Goal: Information Seeking & Learning: Check status

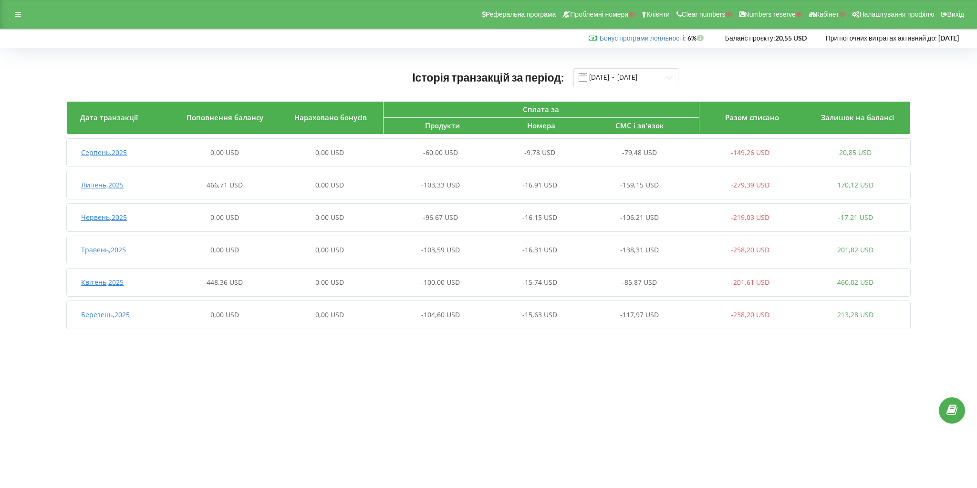
click at [104, 149] on span "Серпень , 2025" at bounding box center [104, 152] width 46 height 9
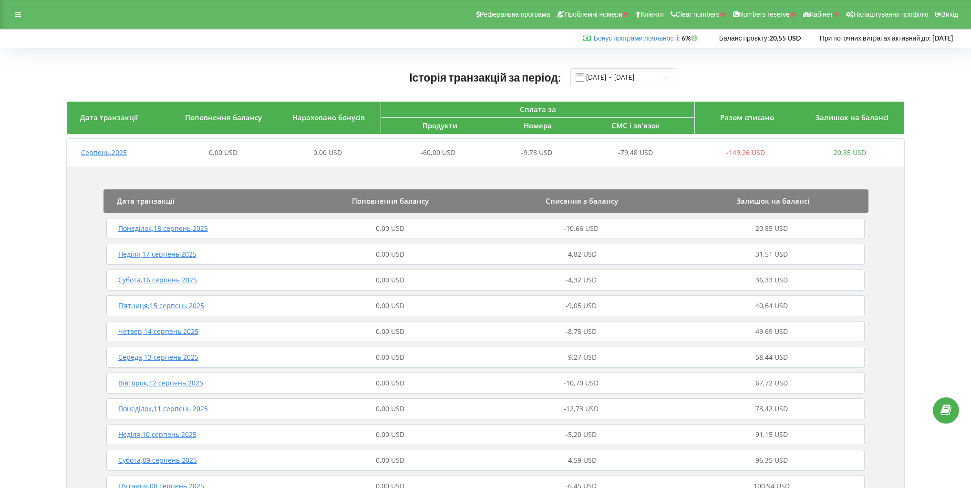
click at [104, 149] on span "Серпень , 2025" at bounding box center [104, 152] width 46 height 9
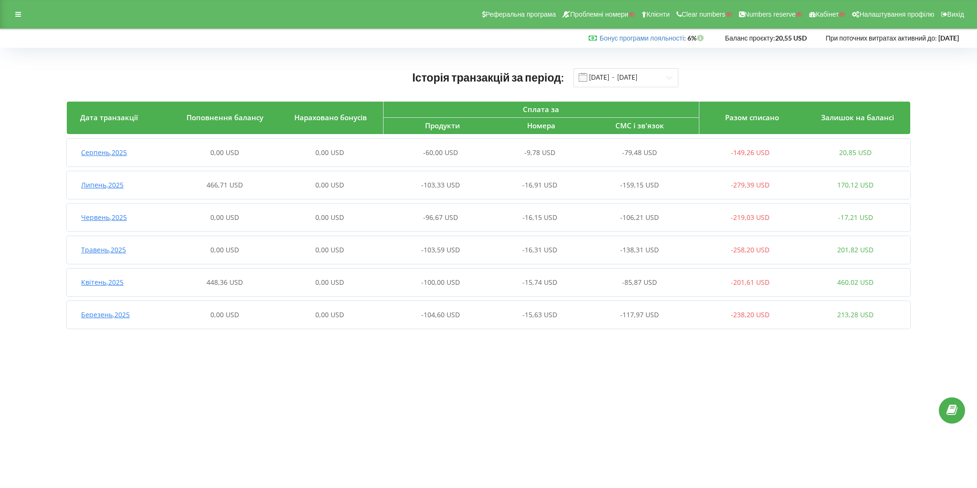
click at [101, 216] on span "Червень , 2025" at bounding box center [104, 217] width 46 height 9
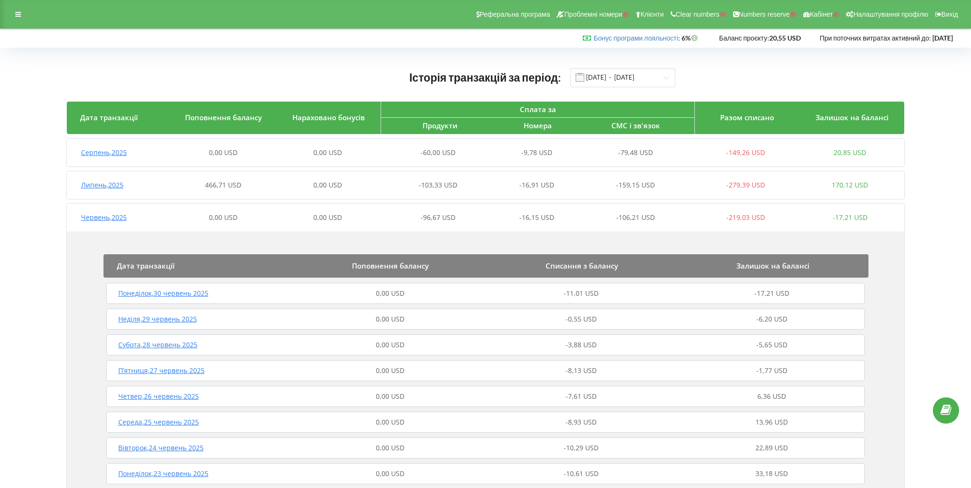
click at [101, 216] on span "Червень , 2025" at bounding box center [104, 217] width 46 height 9
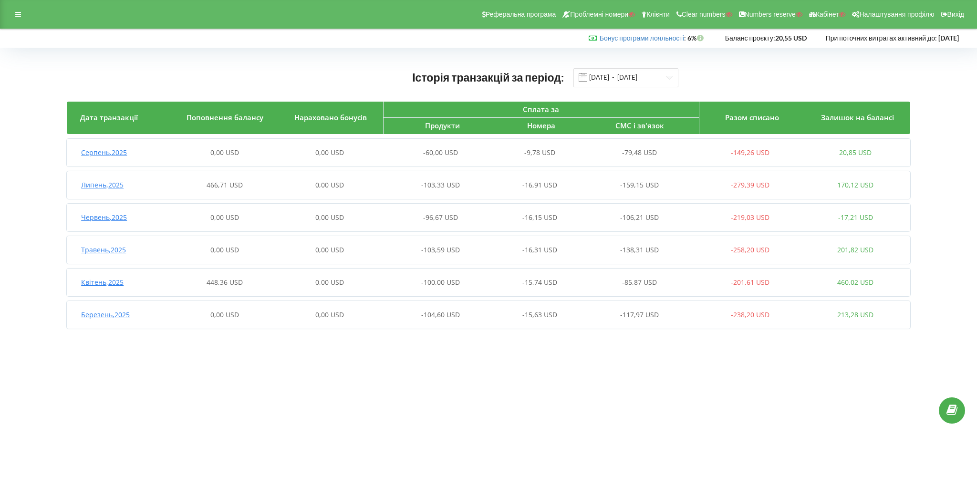
click at [101, 216] on span "Червень , 2025" at bounding box center [104, 217] width 46 height 9
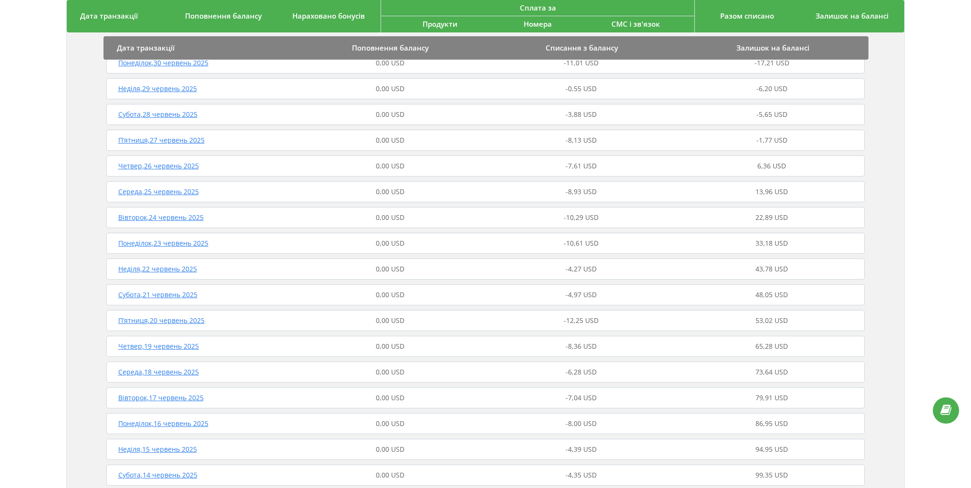
scroll to position [17, 0]
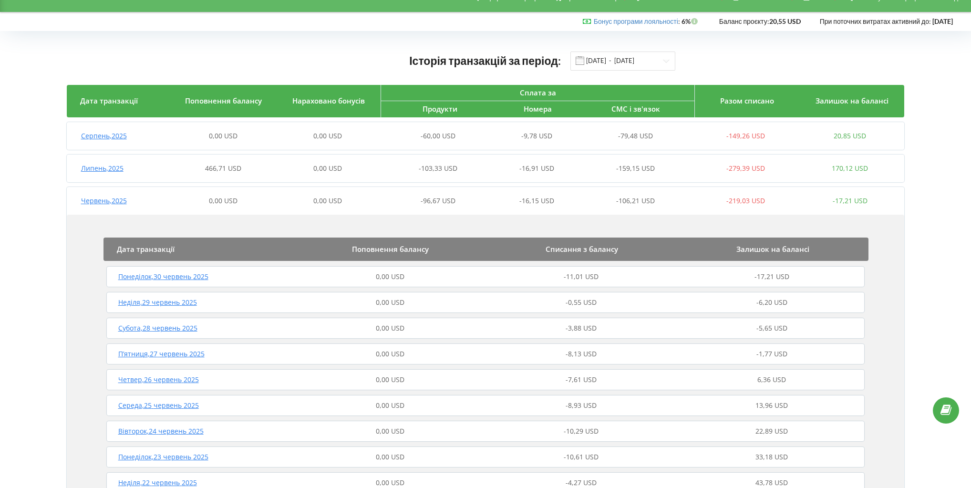
click at [120, 204] on span "Червень , 2025" at bounding box center [104, 200] width 46 height 9
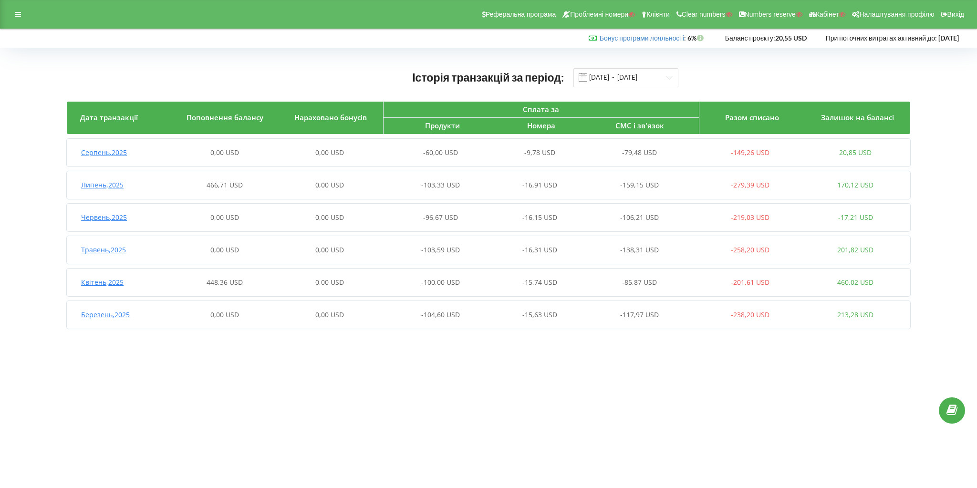
click at [104, 250] on span "Травень , 2025" at bounding box center [103, 249] width 45 height 9
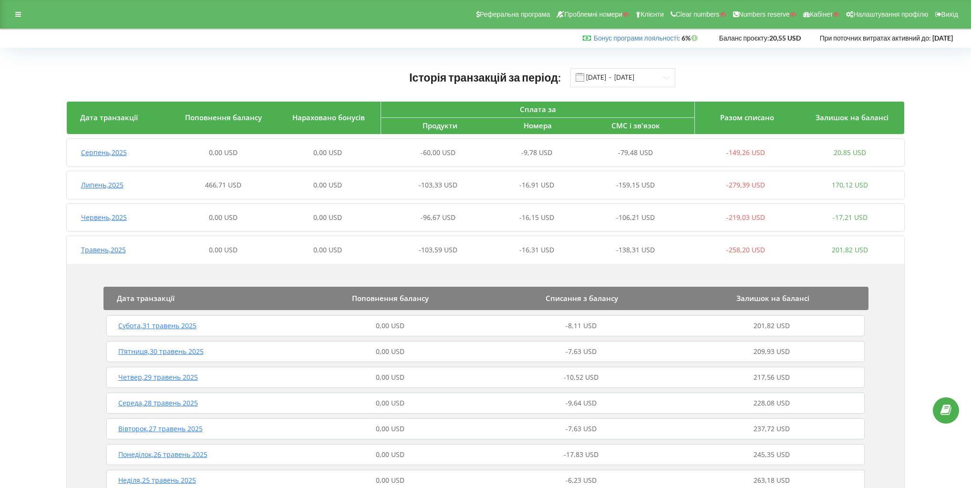
click at [111, 246] on span "Травень , 2025" at bounding box center [103, 249] width 45 height 9
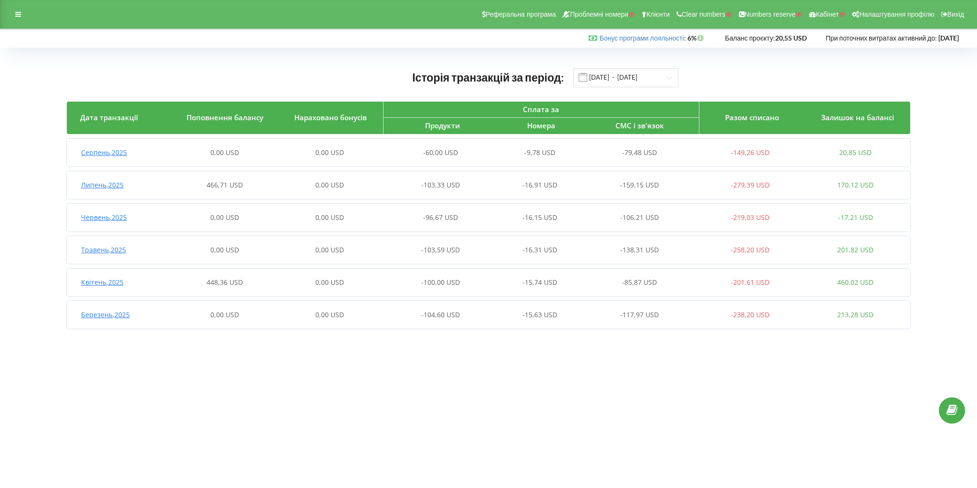
click at [116, 152] on span "Серпень , 2025" at bounding box center [104, 152] width 46 height 9
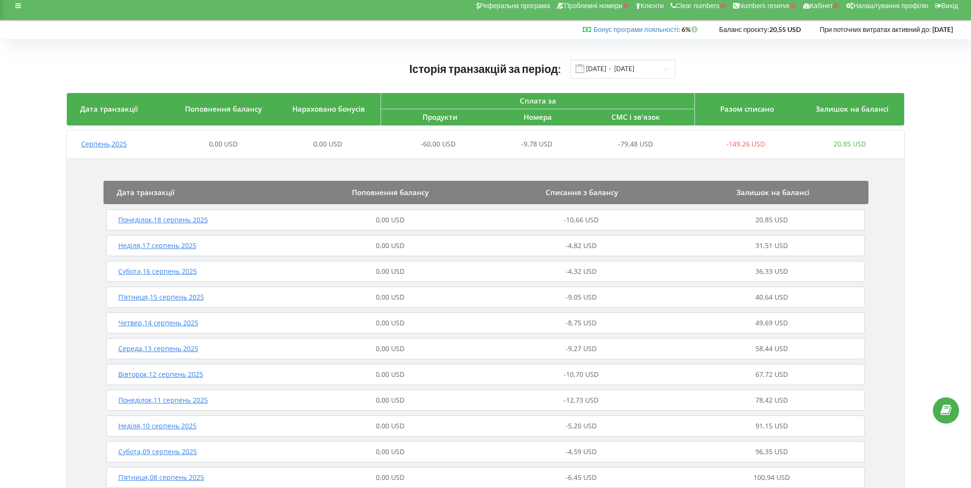
scroll to position [6, 0]
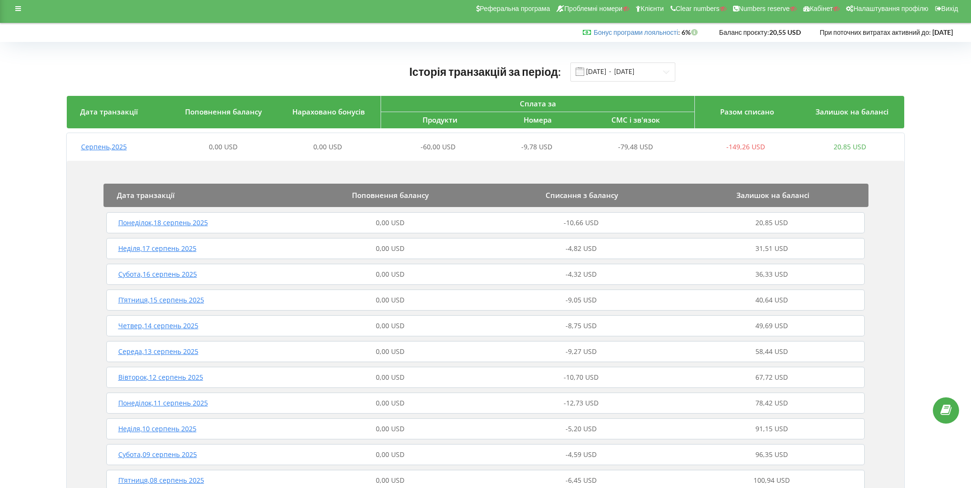
click at [105, 148] on span "Серпень , 2025" at bounding box center [104, 146] width 46 height 9
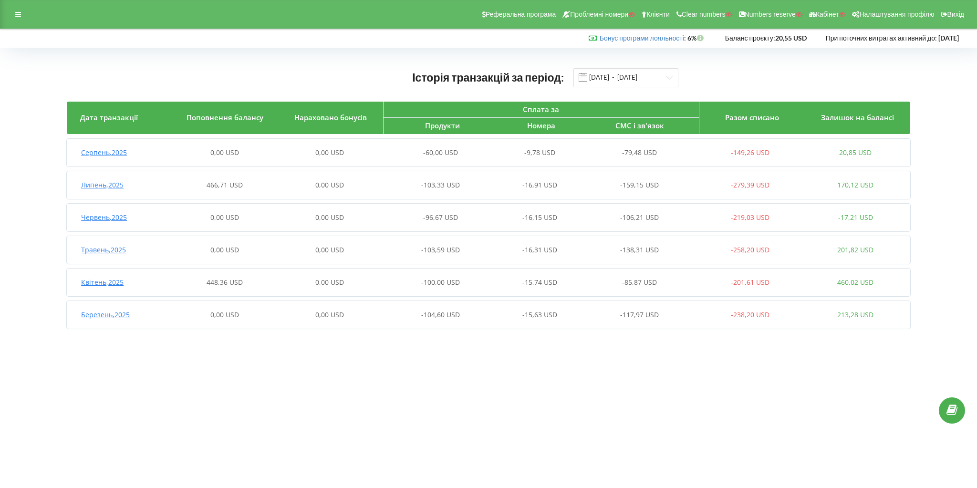
click at [114, 179] on div "Липень , 2025 466,71 USD 0,00 USD -103,33 USD -16,91 USD -159,15 USD -279,39 US…" at bounding box center [487, 185] width 841 height 23
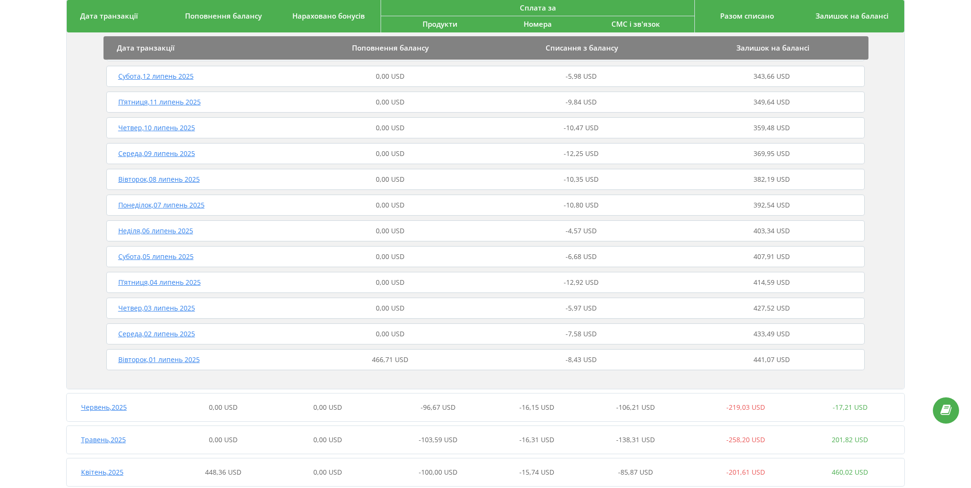
scroll to position [681, 0]
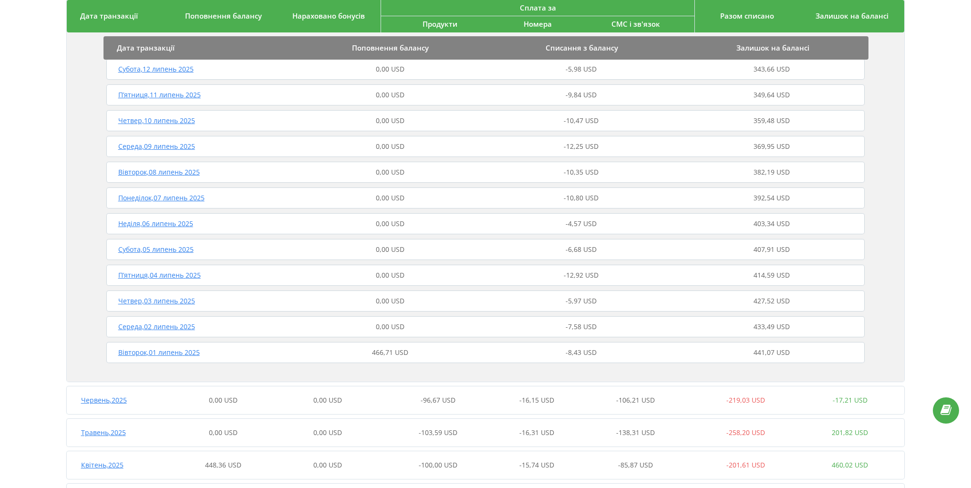
click at [179, 355] on span "Вівторок , 01 липень 2025" at bounding box center [159, 352] width 82 height 9
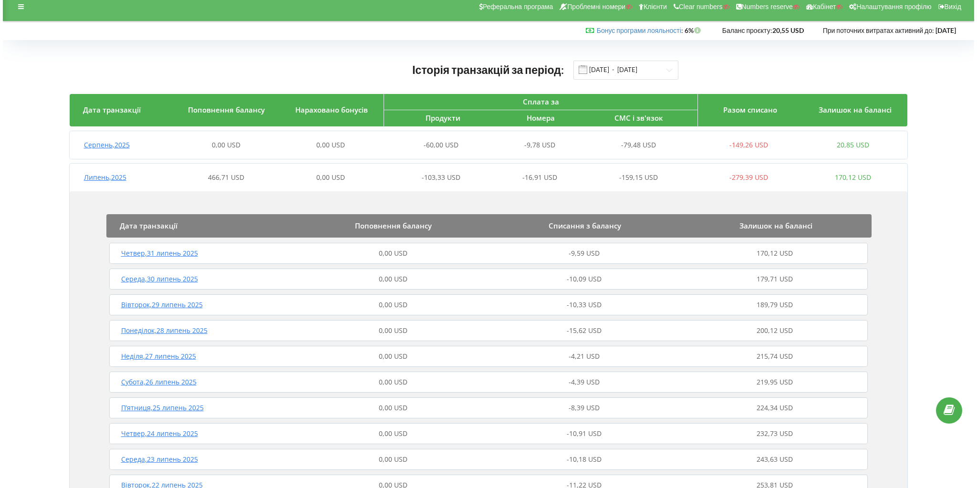
scroll to position [0, 0]
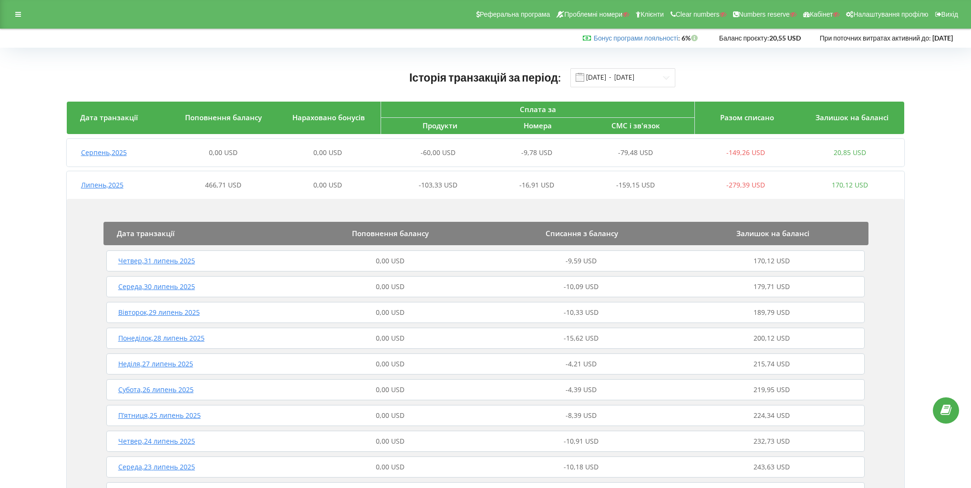
click at [109, 184] on span "Липень , 2025" at bounding box center [102, 184] width 42 height 9
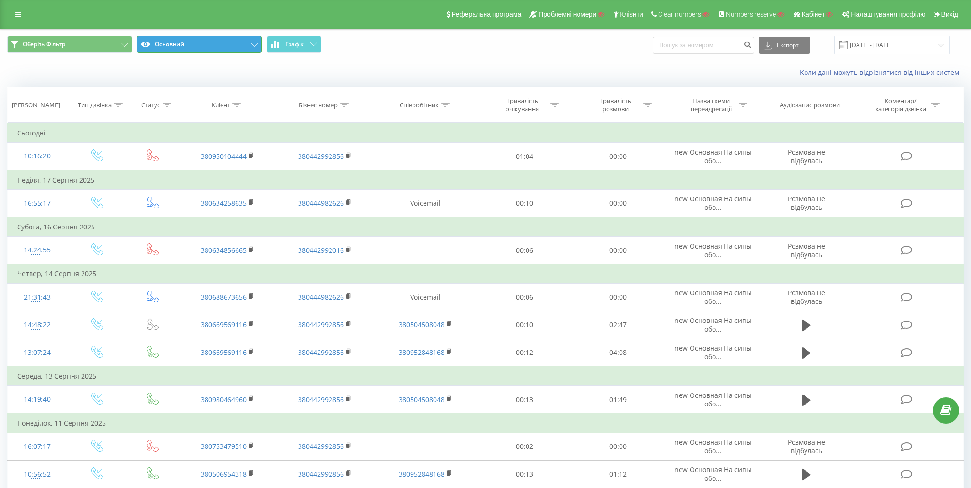
click at [205, 45] on button "Основний" at bounding box center [199, 44] width 125 height 17
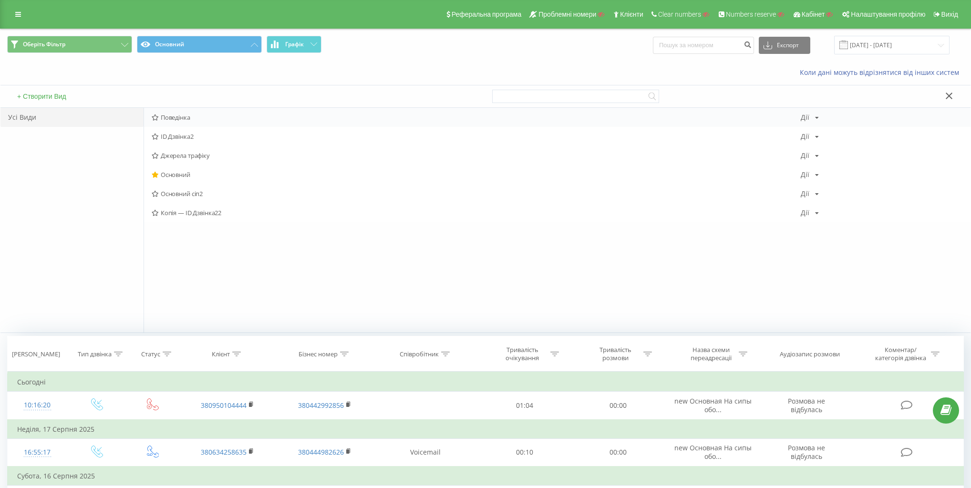
click at [179, 122] on div "Поведінка [PERSON_NAME] Копіювати Видалити За замовчуванням Поділитися" at bounding box center [557, 117] width 827 height 19
click at [179, 116] on span "Поведінка" at bounding box center [476, 117] width 649 height 7
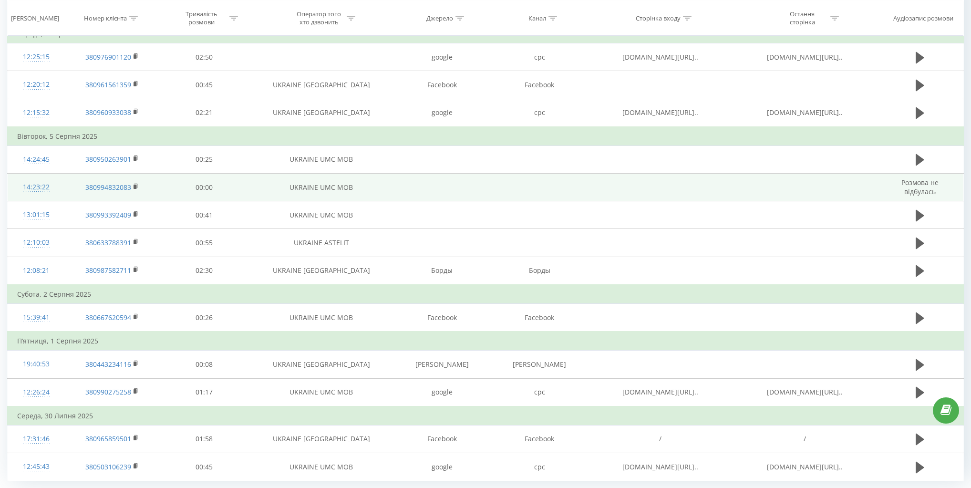
scroll to position [609, 0]
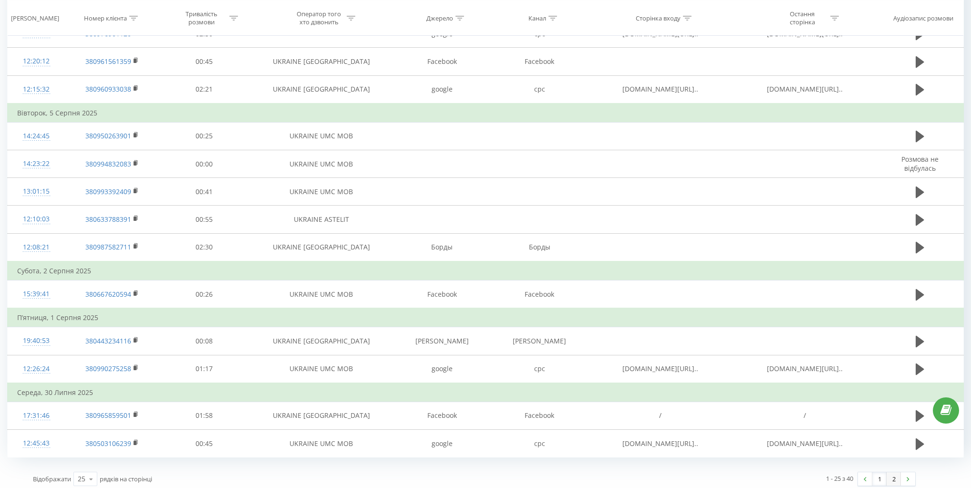
click at [897, 472] on link "2" at bounding box center [894, 478] width 14 height 13
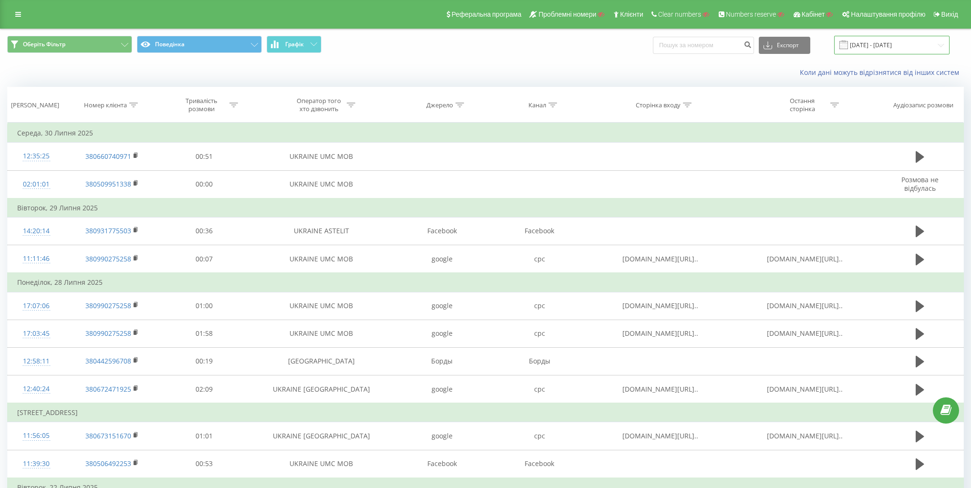
click at [909, 44] on input "[DATE] - [DATE]" at bounding box center [891, 45] width 115 height 19
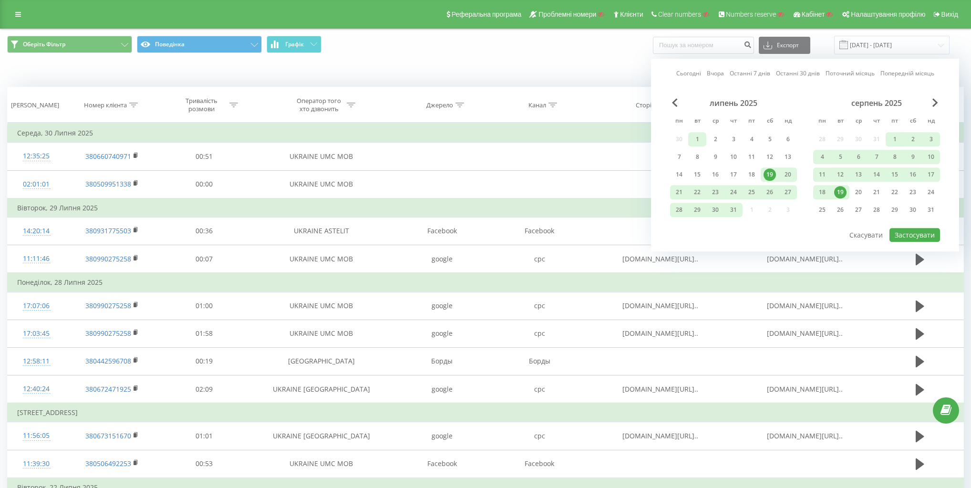
click at [693, 142] on div "1" at bounding box center [697, 139] width 12 height 12
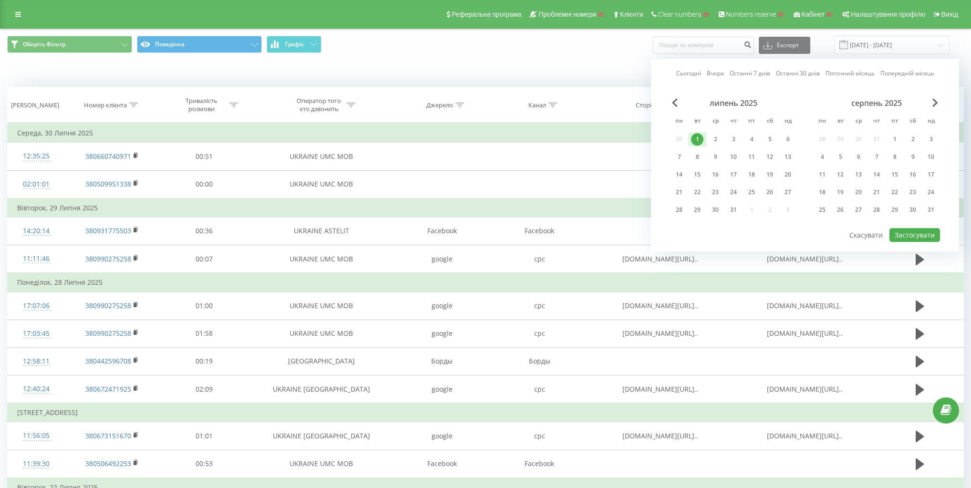
click at [674, 96] on div "Сьогодні Вчора Останні 7 днів Останні 30 днів Поточний місяць Попередній місяць…" at bounding box center [805, 155] width 308 height 193
click at [674, 105] on span "Previous Month" at bounding box center [675, 102] width 6 height 9
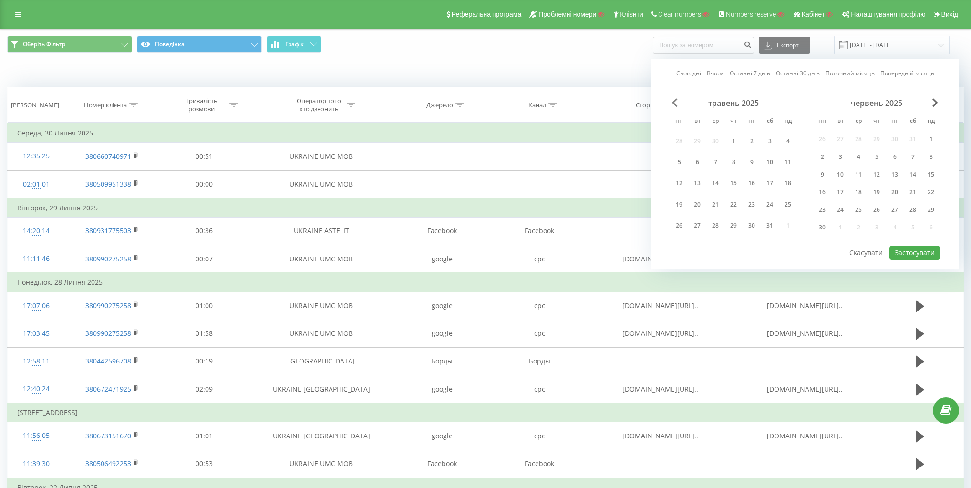
click at [674, 105] on span "Previous Month" at bounding box center [675, 102] width 6 height 9
click at [774, 139] on div "1" at bounding box center [770, 141] width 12 height 12
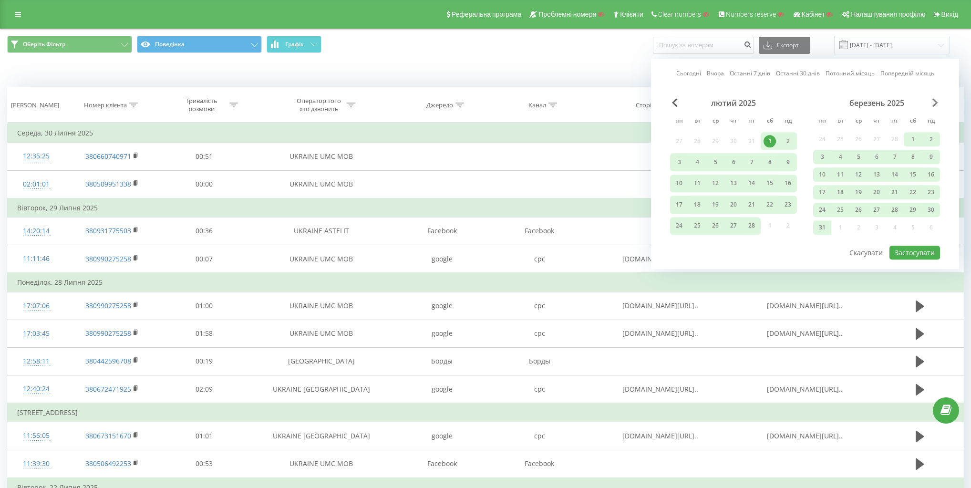
click at [933, 99] on span "Next Month" at bounding box center [936, 102] width 6 height 9
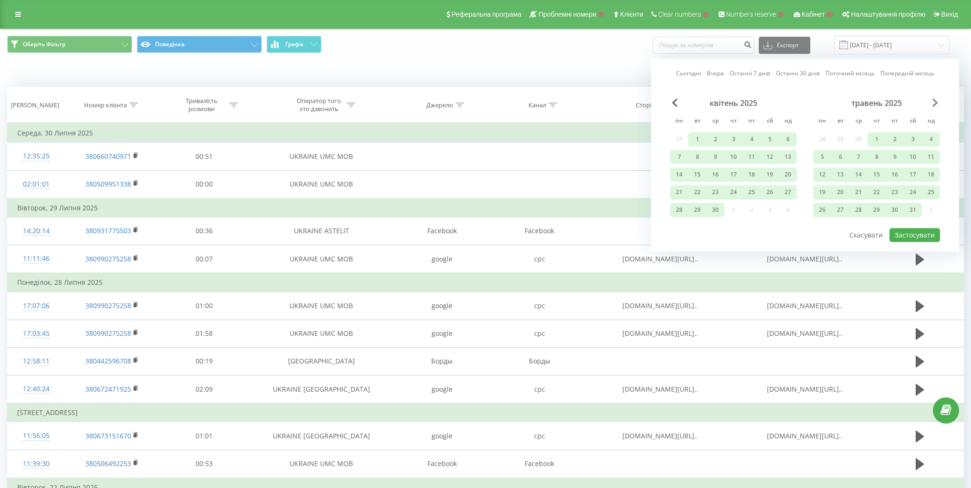
click at [933, 99] on span "Next Month" at bounding box center [936, 102] width 6 height 9
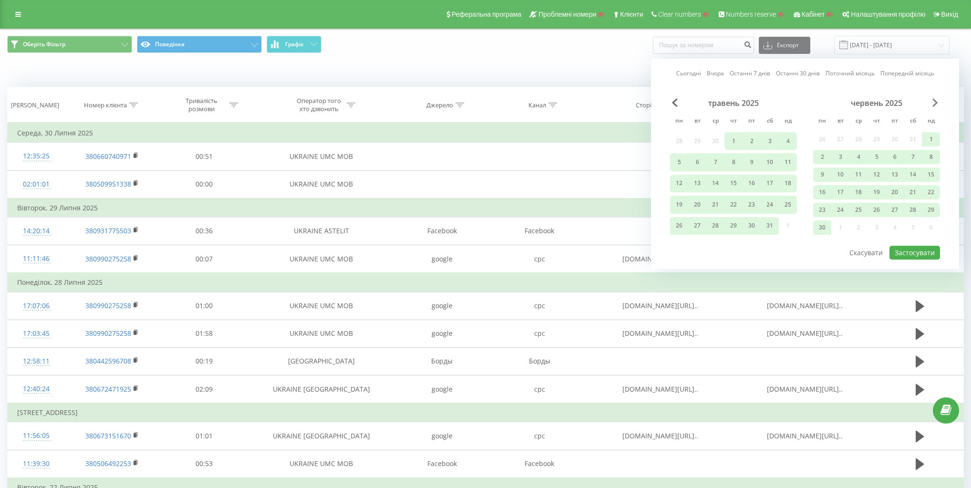
click at [933, 99] on span "Next Month" at bounding box center [936, 102] width 6 height 9
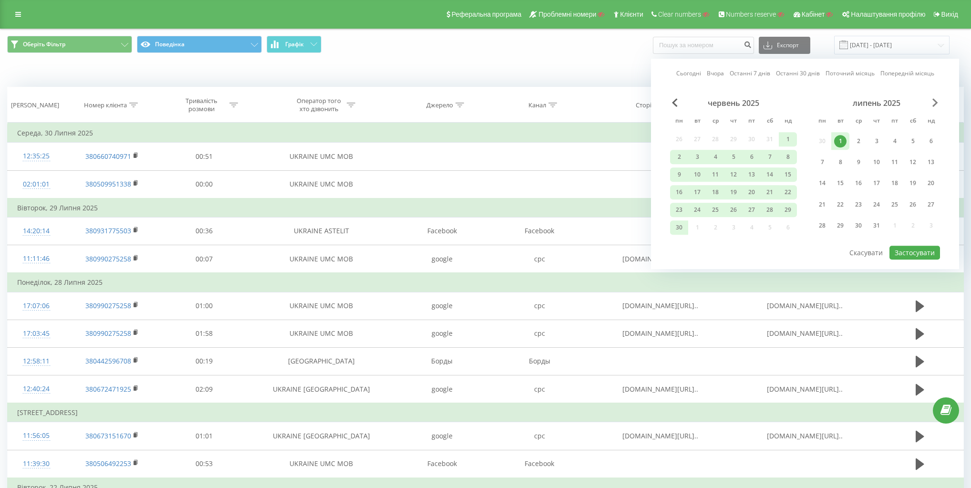
click at [933, 99] on span "Next Month" at bounding box center [936, 102] width 6 height 9
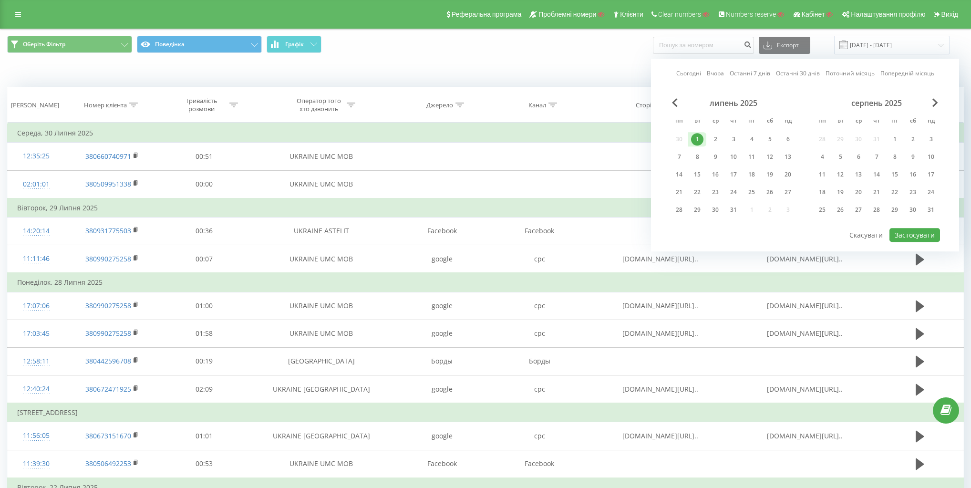
click at [913, 200] on div "серпень 2025 пн вт ср чт пт сб нд 28 29 30 31 1 2 3 4 5 6 7 8 9 10 11 12 13 14 …" at bounding box center [876, 159] width 127 height 122
click at [914, 191] on div "23" at bounding box center [913, 192] width 12 height 12
click at [675, 103] on span "Previous Month" at bounding box center [675, 102] width 6 height 9
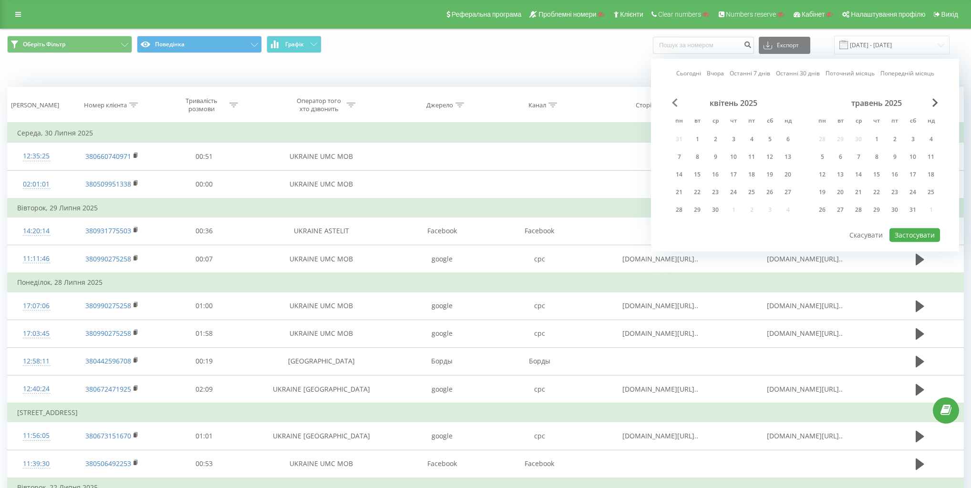
click at [675, 103] on span "Previous Month" at bounding box center [675, 102] width 6 height 9
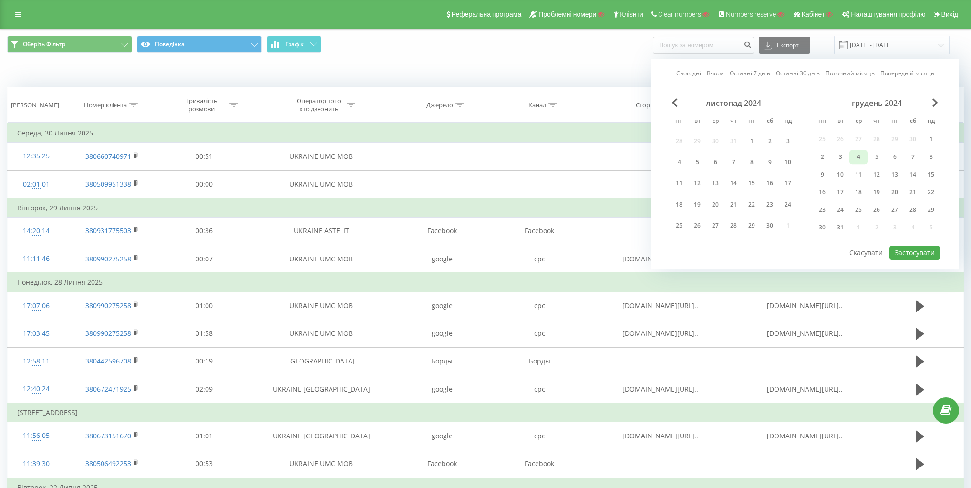
click at [861, 155] on div "4" at bounding box center [858, 157] width 12 height 12
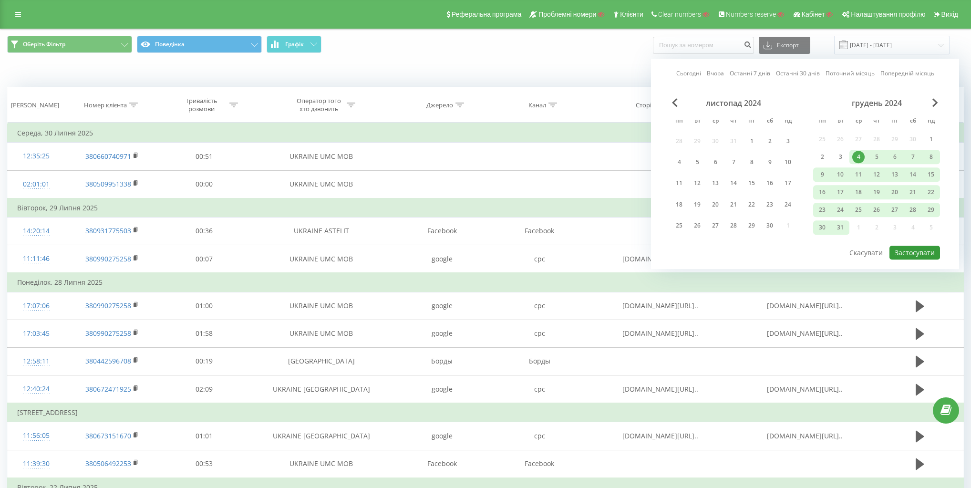
click at [919, 248] on button "Застосувати" at bounding box center [915, 253] width 51 height 14
type input "[DATE] - [DATE]"
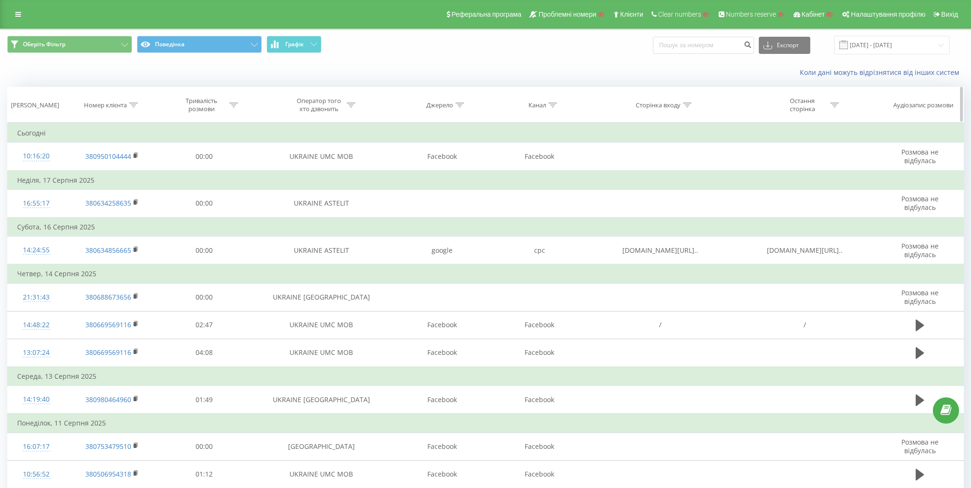
click at [450, 108] on div "Джерело" at bounding box center [439, 105] width 27 height 8
click at [437, 172] on input "text" at bounding box center [442, 173] width 84 height 17
type input "Радіо"
click button "OK" at bounding box center [462, 193] width 41 height 12
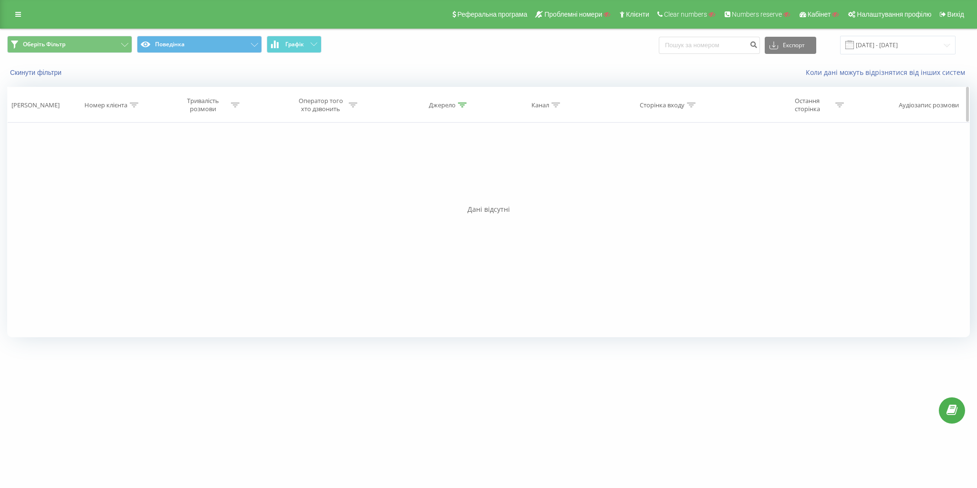
click at [454, 103] on div "Джерело" at bounding box center [442, 105] width 27 height 8
click at [458, 172] on input "Радіо" at bounding box center [445, 173] width 84 height 17
click at [473, 189] on span "OK" at bounding box center [465, 192] width 27 height 15
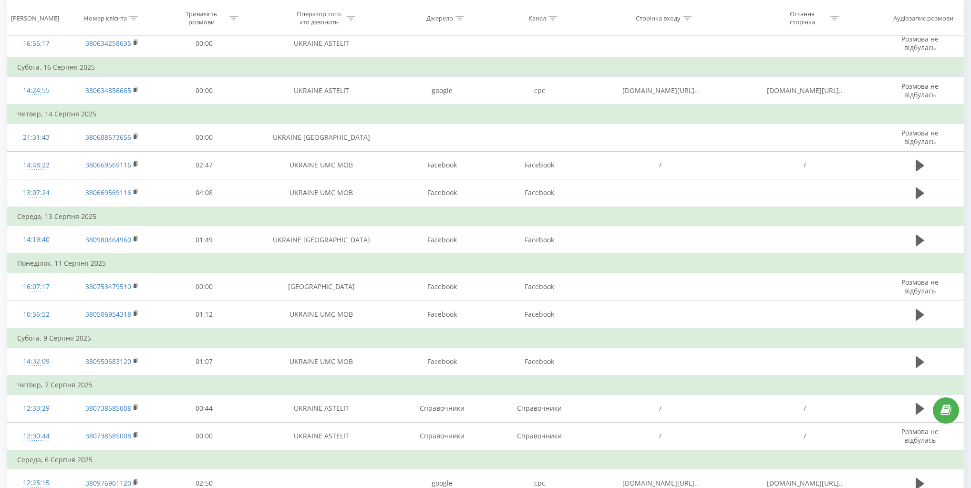
scroll to position [609, 0]
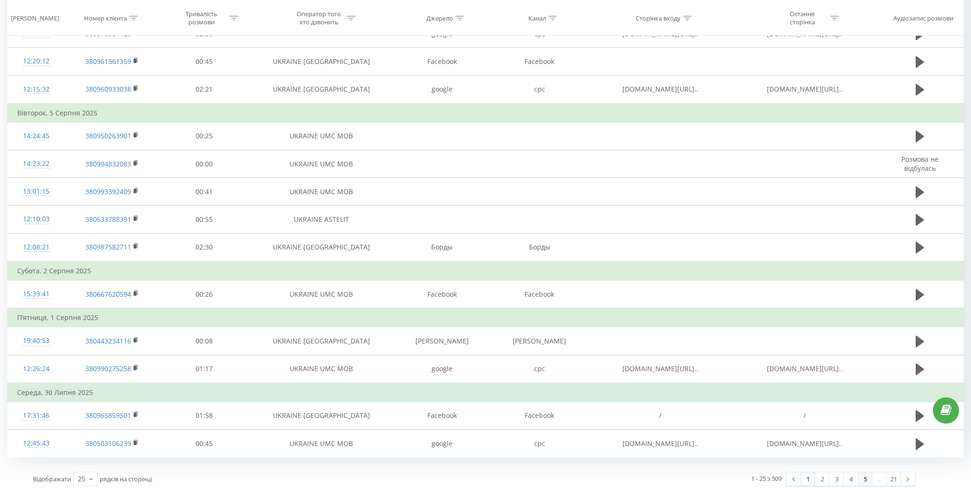
click at [863, 476] on link "5" at bounding box center [865, 478] width 14 height 13
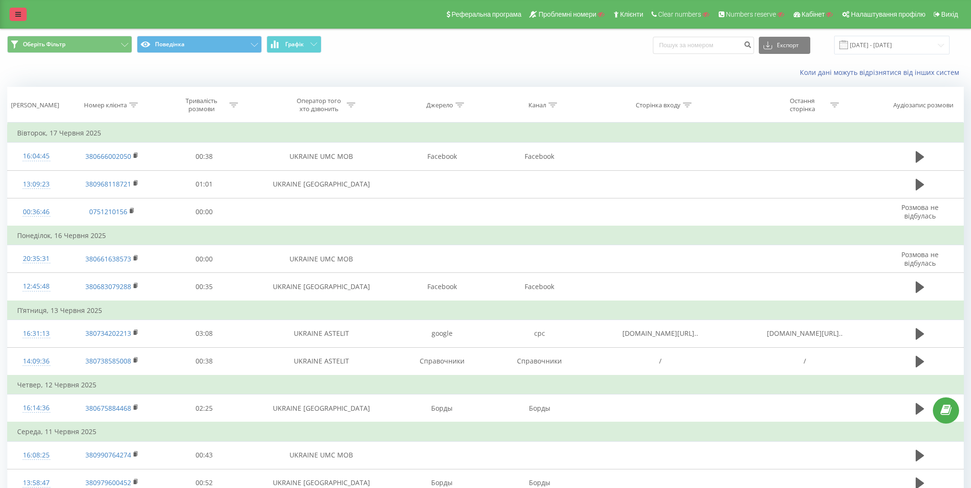
click at [16, 12] on icon at bounding box center [18, 14] width 6 height 7
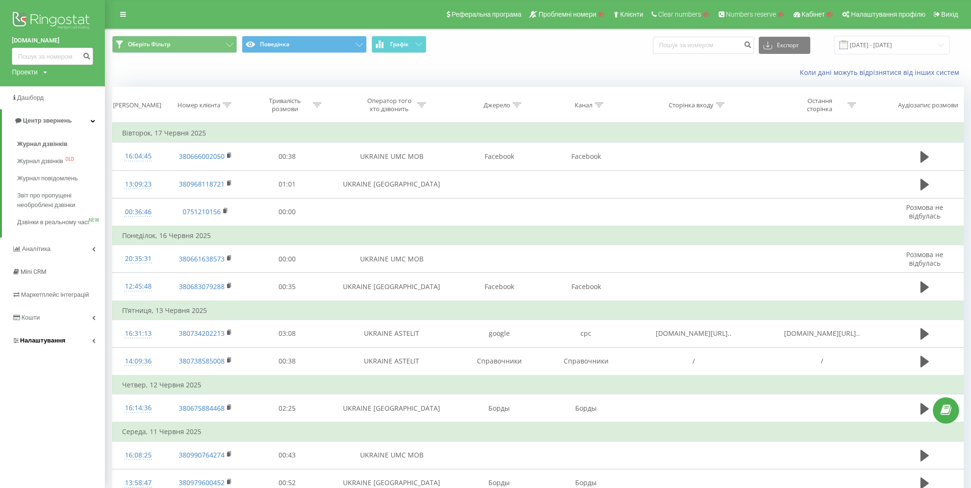
click at [63, 344] on span "Налаштування" at bounding box center [42, 340] width 45 height 7
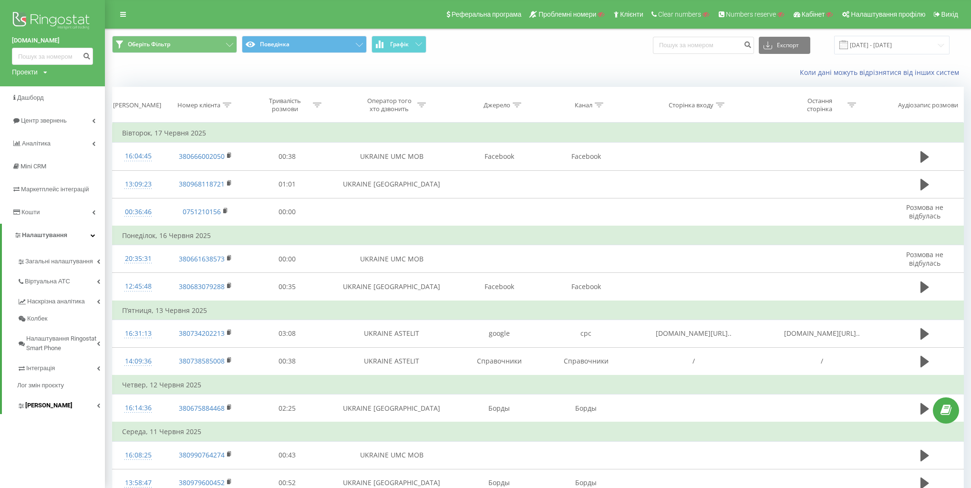
click at [69, 402] on link "[PERSON_NAME]" at bounding box center [61, 404] width 88 height 20
click at [510, 107] on div "Джерело" at bounding box center [503, 105] width 38 height 8
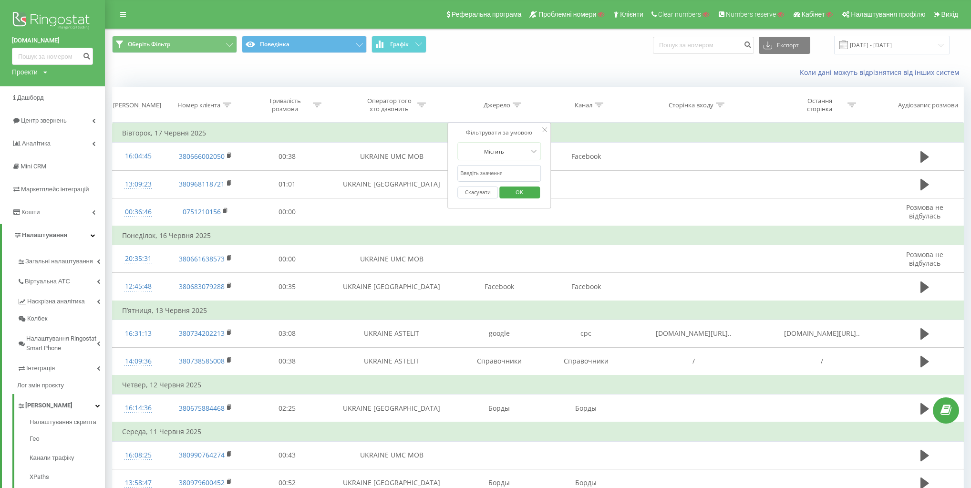
click at [498, 171] on input "text" at bounding box center [499, 173] width 84 height 17
paste input "Радио"
type input "Радио"
click at [523, 193] on span "OK" at bounding box center [519, 192] width 27 height 15
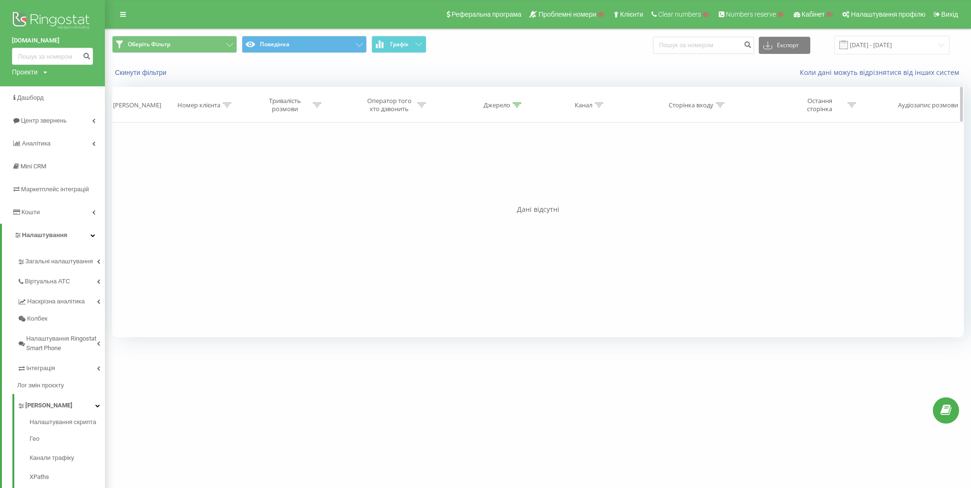
click at [510, 105] on div "Джерело" at bounding box center [503, 105] width 38 height 8
click at [488, 190] on button "Скасувати" at bounding box center [477, 193] width 41 height 12
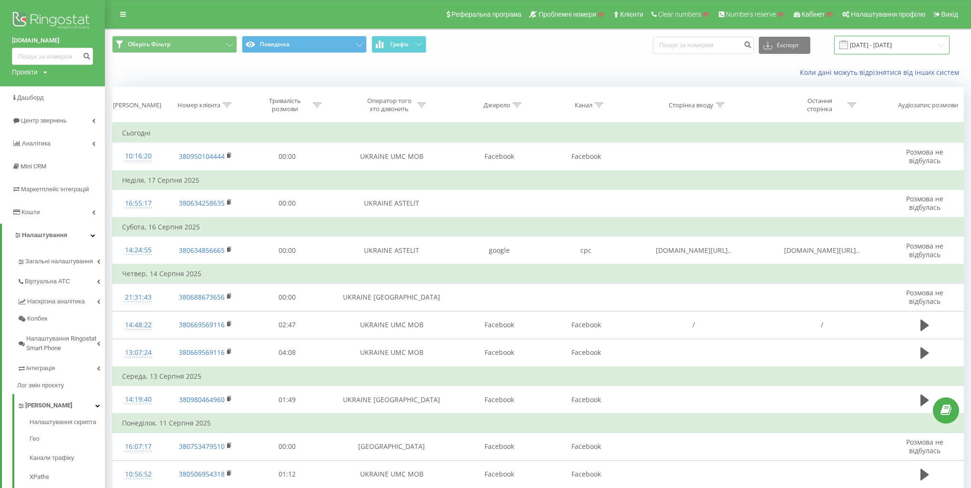
click at [893, 46] on input "[DATE] - [DATE]" at bounding box center [891, 45] width 115 height 19
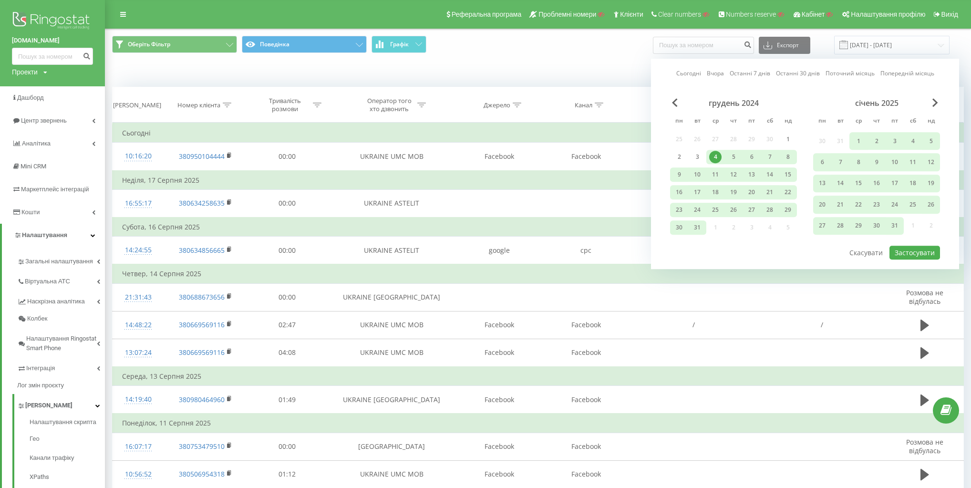
click at [682, 105] on div "грудень 2024" at bounding box center [733, 103] width 127 height 10
click at [676, 103] on span "Previous Month" at bounding box center [675, 102] width 6 height 9
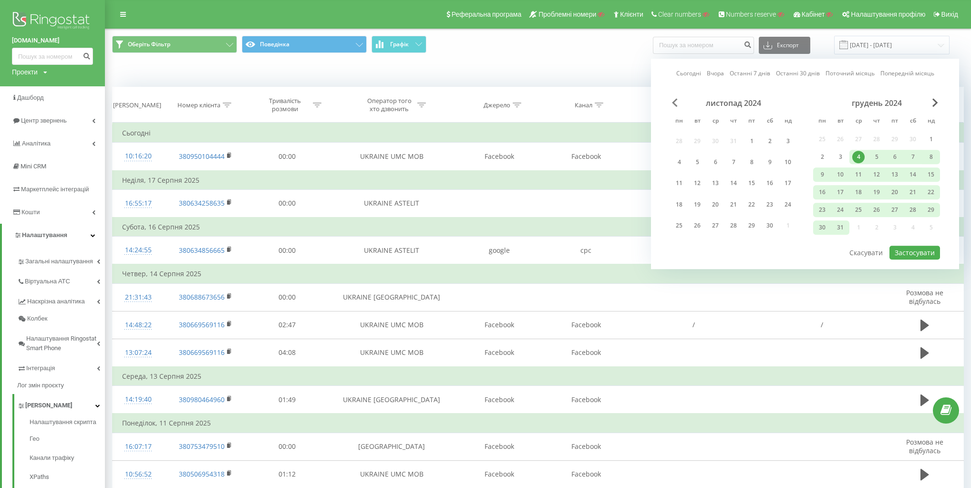
click at [676, 103] on span "Previous Month" at bounding box center [675, 102] width 6 height 9
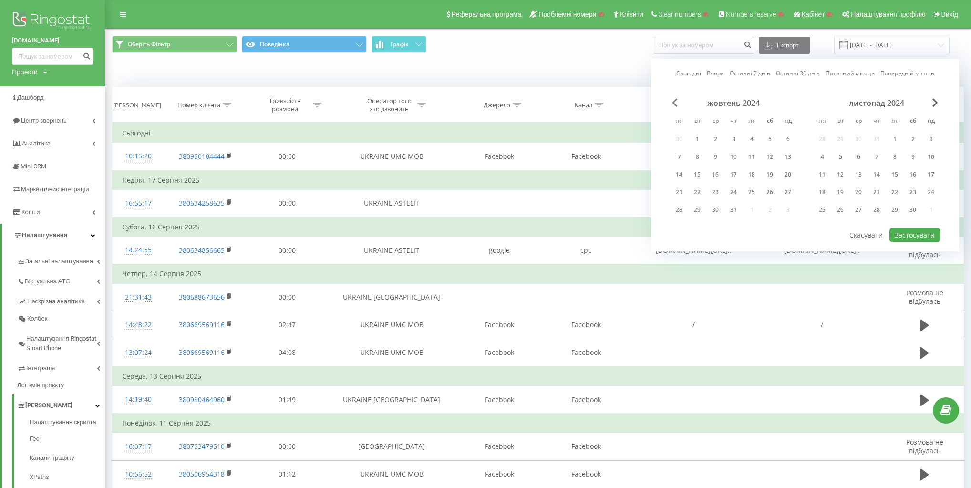
click at [676, 103] on span "Previous Month" at bounding box center [675, 102] width 6 height 9
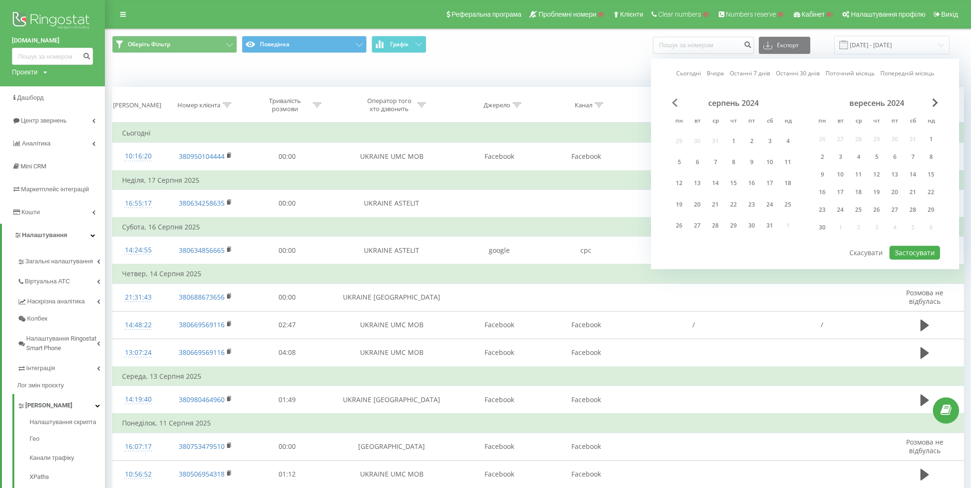
click at [676, 103] on span "Previous Month" at bounding box center [675, 102] width 6 height 9
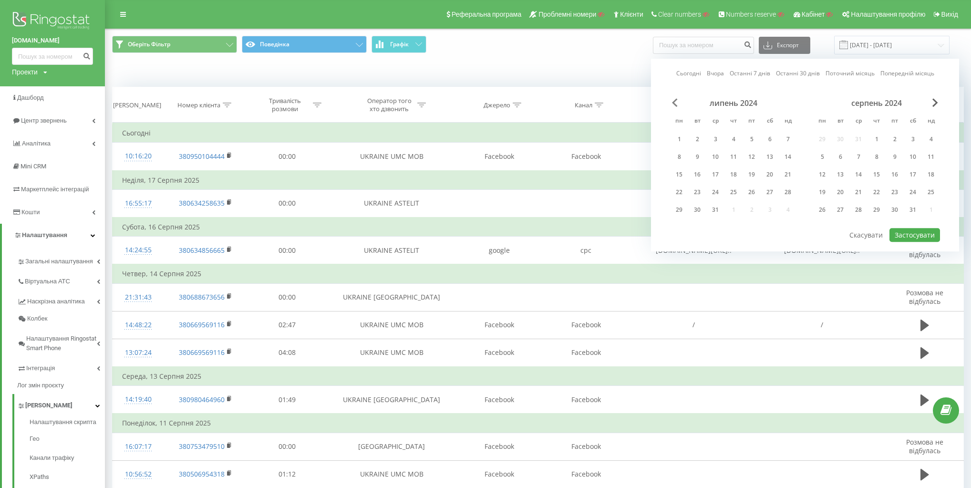
click at [676, 103] on span "Previous Month" at bounding box center [675, 102] width 6 height 9
click at [717, 139] on div "1" at bounding box center [715, 139] width 12 height 12
click at [902, 136] on div "червень 2024 пн вт ср чт пт сб нд 27 28 29 30 31 1 2 3 4 5 6 7 8 9 10 11 12 13 …" at bounding box center [876, 159] width 127 height 122
click at [916, 139] on div "1" at bounding box center [913, 139] width 12 height 12
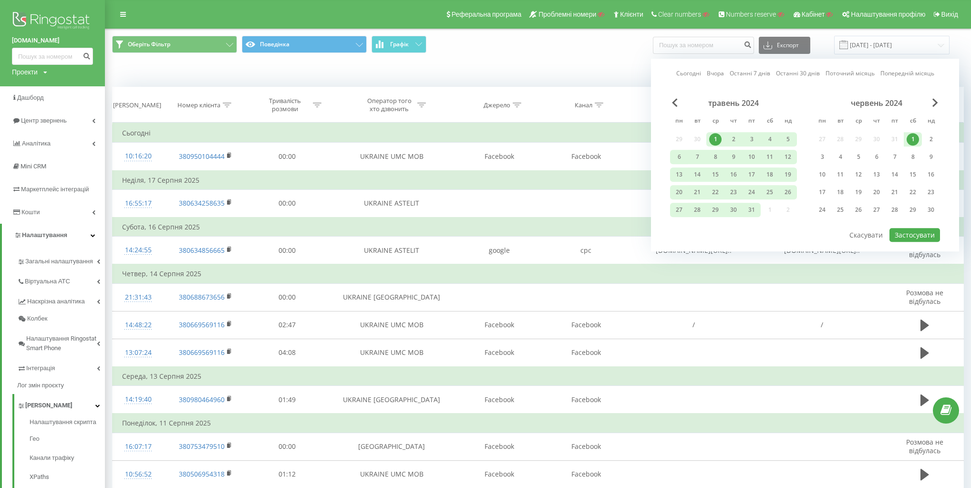
click at [914, 137] on div "1" at bounding box center [913, 139] width 12 height 12
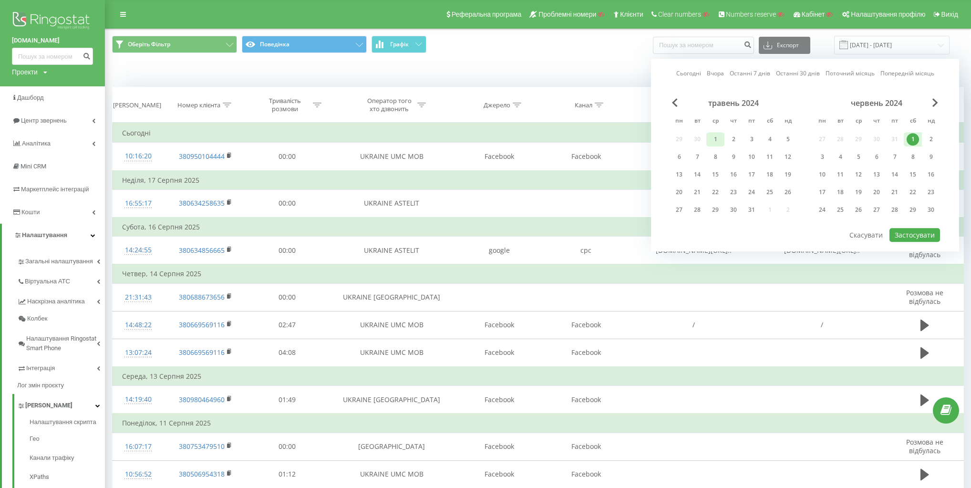
click at [714, 137] on div "1" at bounding box center [715, 139] width 12 height 12
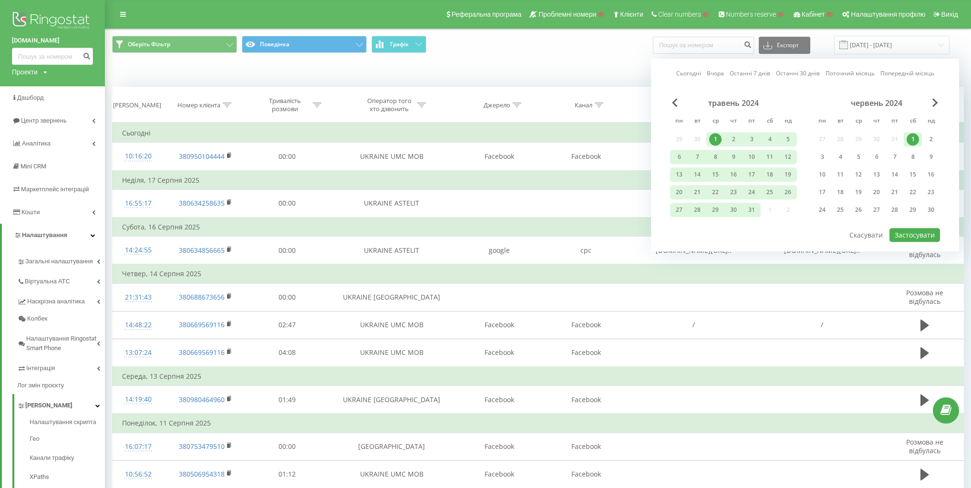
click at [714, 137] on div "1" at bounding box center [715, 139] width 12 height 12
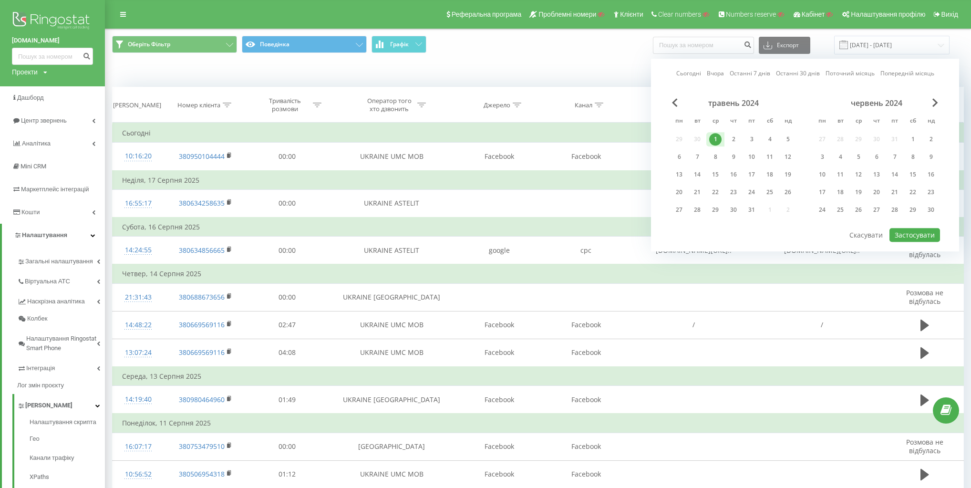
click at [714, 137] on div "1" at bounding box center [715, 139] width 12 height 12
click at [936, 103] on span "Next Month" at bounding box center [936, 102] width 6 height 9
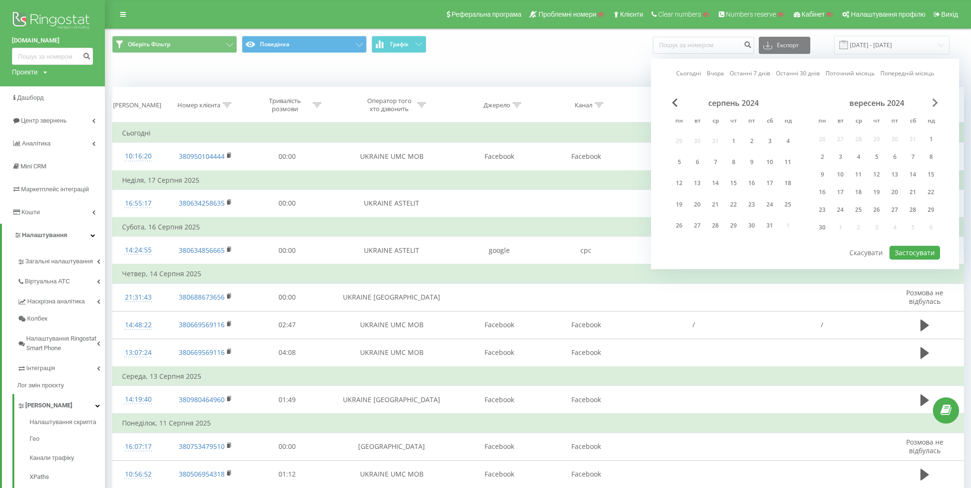
click at [936, 103] on span "Next Month" at bounding box center [936, 102] width 6 height 9
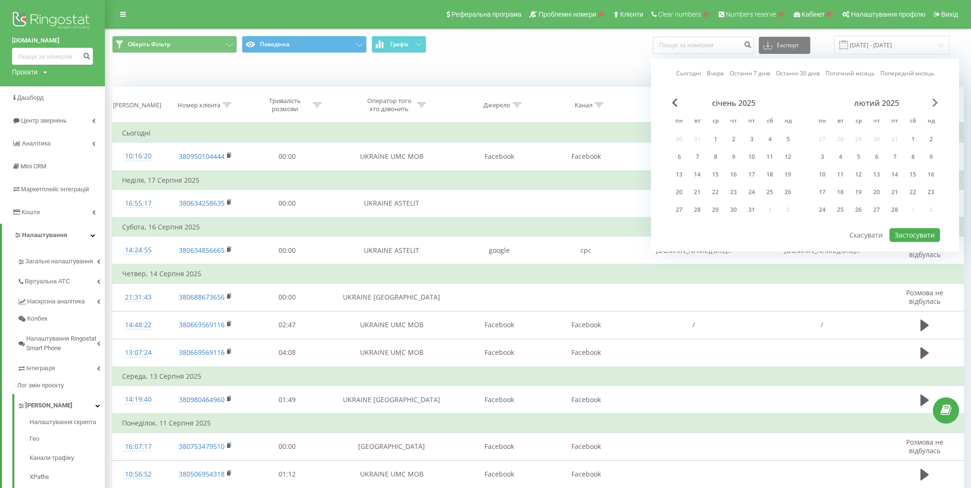
click at [936, 103] on span "Next Month" at bounding box center [936, 102] width 6 height 9
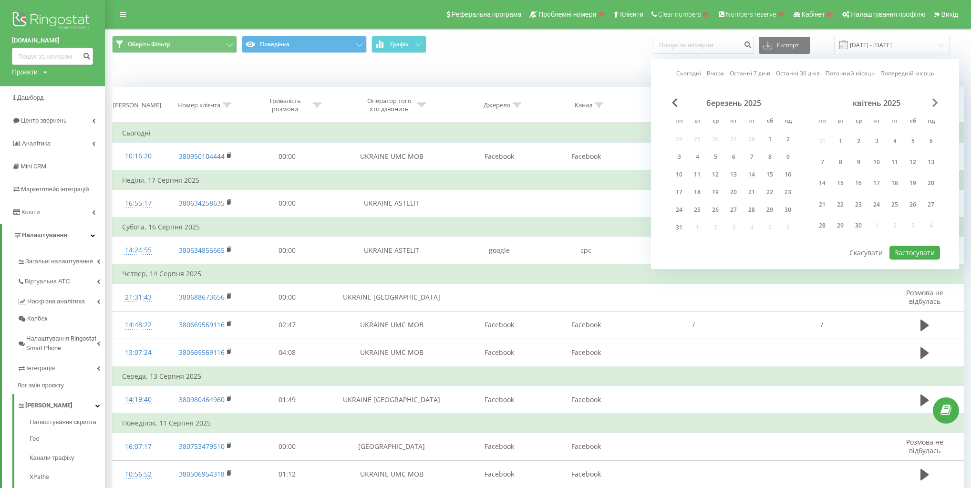
click at [936, 103] on span "Next Month" at bounding box center [936, 102] width 6 height 9
click at [937, 103] on span "Next Month" at bounding box center [936, 102] width 6 height 9
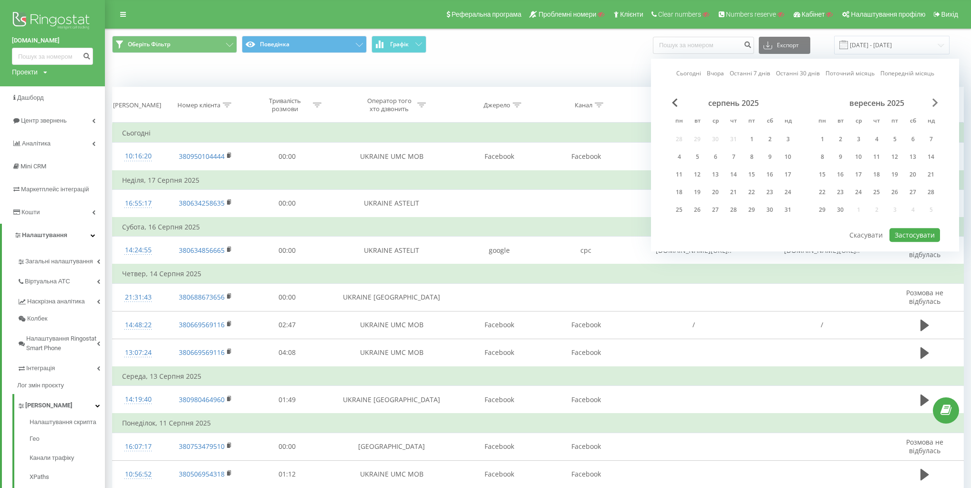
click at [937, 103] on span "Next Month" at bounding box center [936, 102] width 6 height 9
click at [926, 152] on div "12" at bounding box center [931, 157] width 12 height 12
click at [917, 237] on button "Застосувати" at bounding box center [915, 235] width 51 height 14
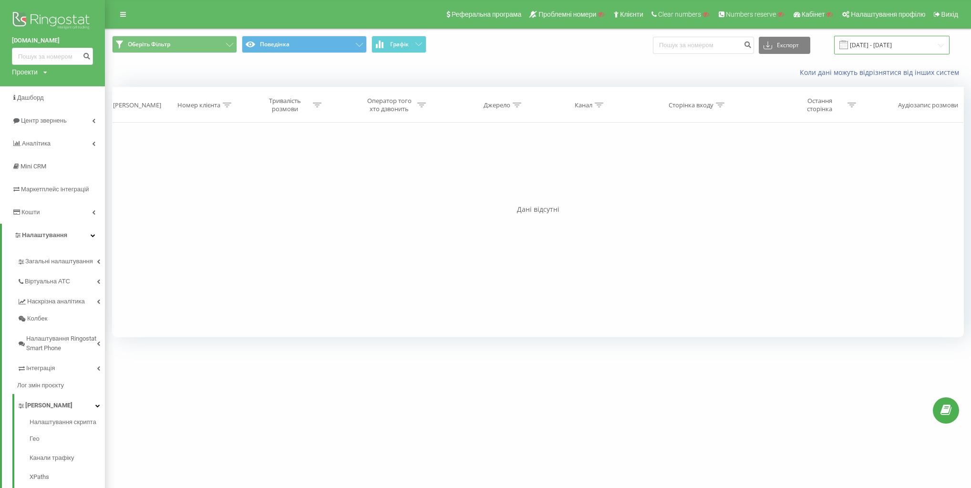
click at [907, 48] on input "[DATE] - [DATE]" at bounding box center [891, 45] width 115 height 19
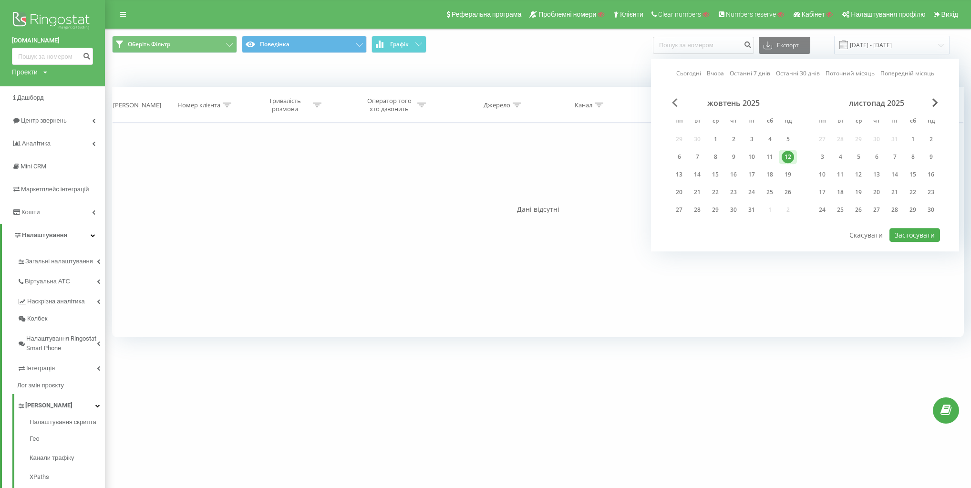
click at [675, 101] on span "Previous Month" at bounding box center [675, 102] width 6 height 9
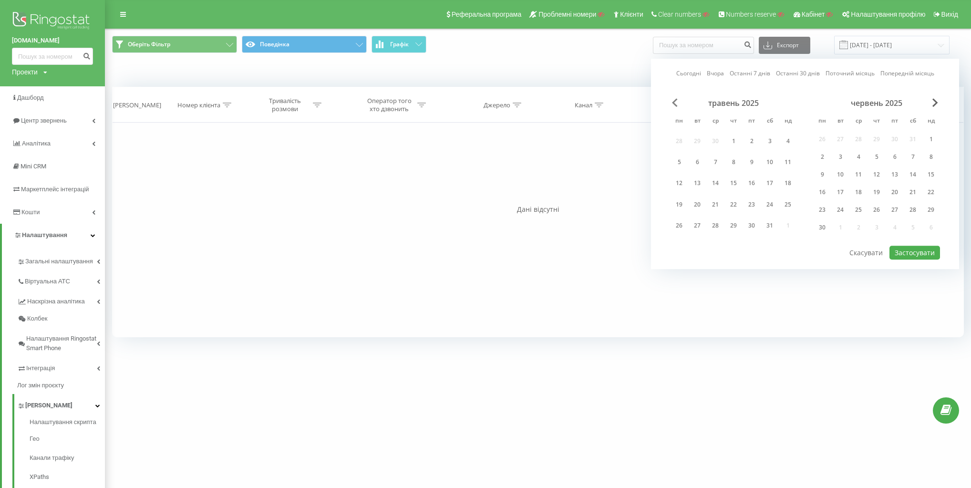
click at [675, 101] on span "Previous Month" at bounding box center [675, 102] width 6 height 9
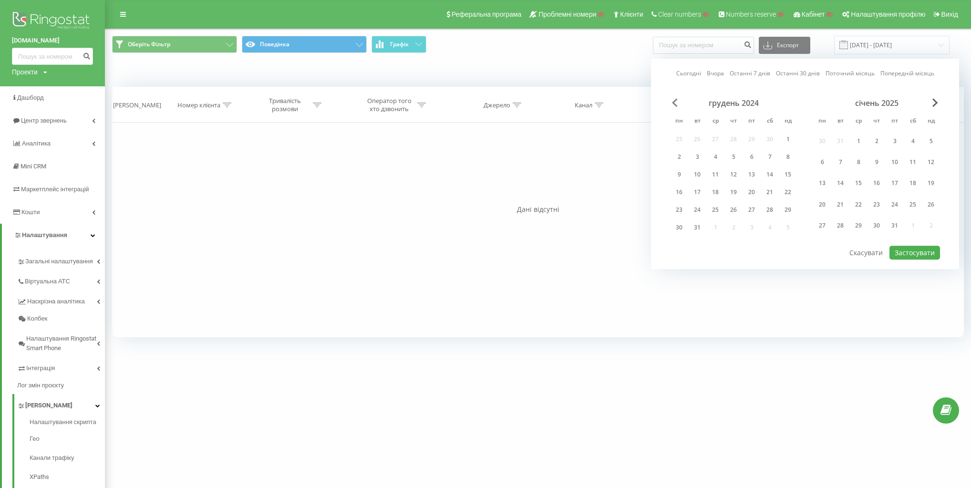
click at [675, 101] on span "Previous Month" at bounding box center [675, 102] width 6 height 9
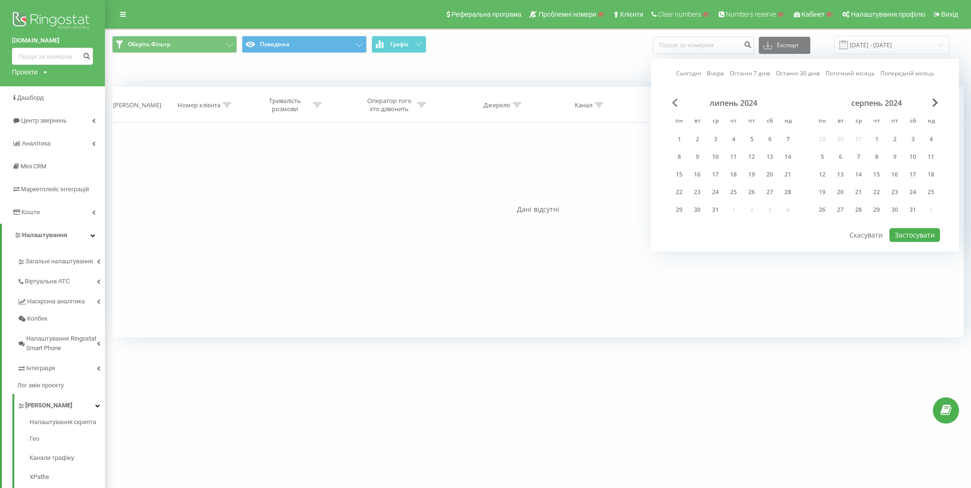
click at [675, 101] on span "Previous Month" at bounding box center [675, 102] width 6 height 9
click at [751, 137] on div "1" at bounding box center [752, 139] width 12 height 12
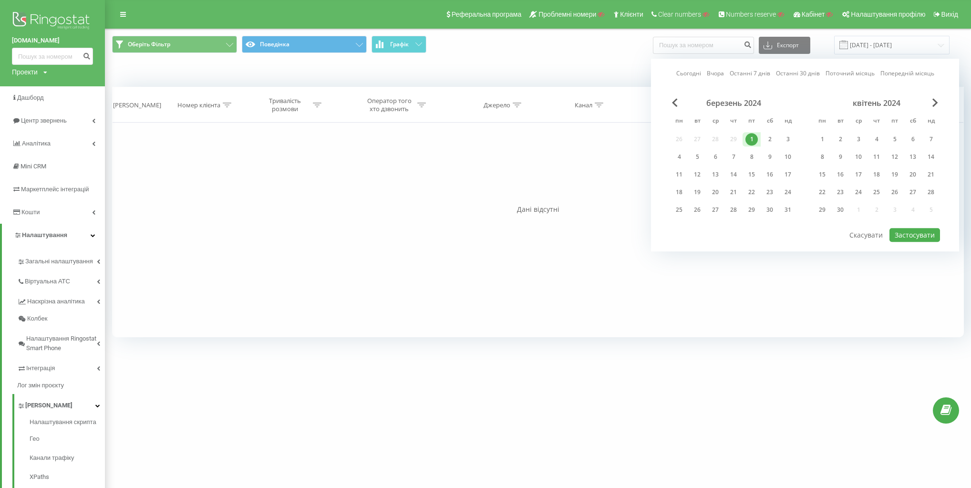
click at [931, 101] on div "квітень 2024" at bounding box center [876, 103] width 127 height 10
click at [933, 100] on span "Next Month" at bounding box center [936, 102] width 6 height 9
click at [935, 100] on span "Next Month" at bounding box center [936, 102] width 6 height 9
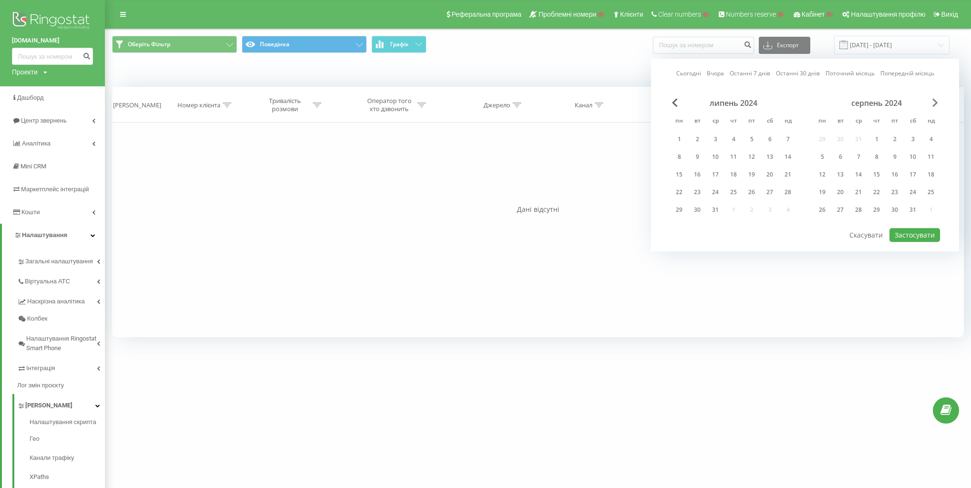
click at [935, 100] on span "Next Month" at bounding box center [936, 102] width 6 height 9
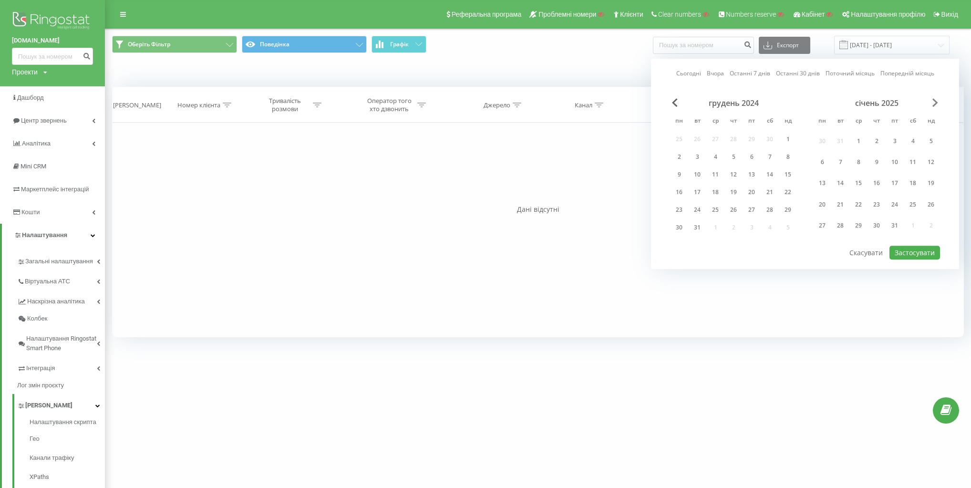
click at [935, 100] on span "Next Month" at bounding box center [936, 102] width 6 height 9
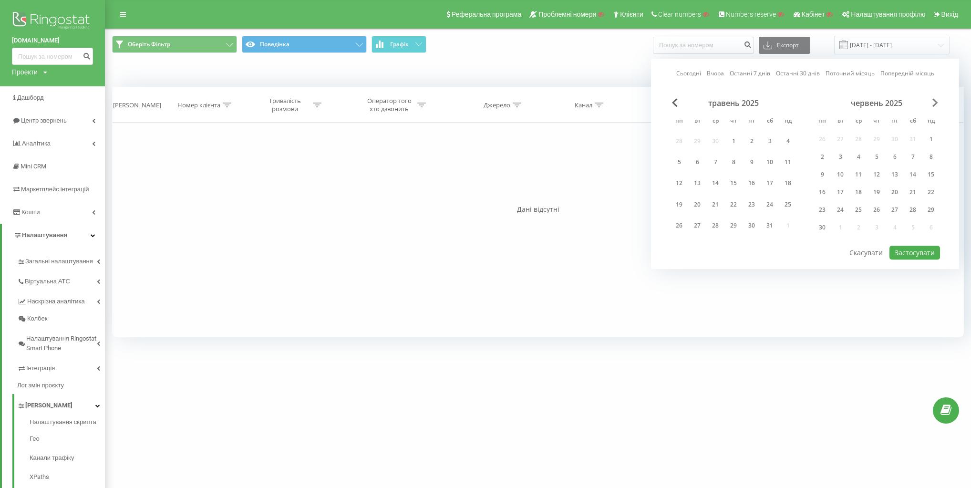
click at [935, 100] on span "Next Month" at bounding box center [936, 102] width 6 height 9
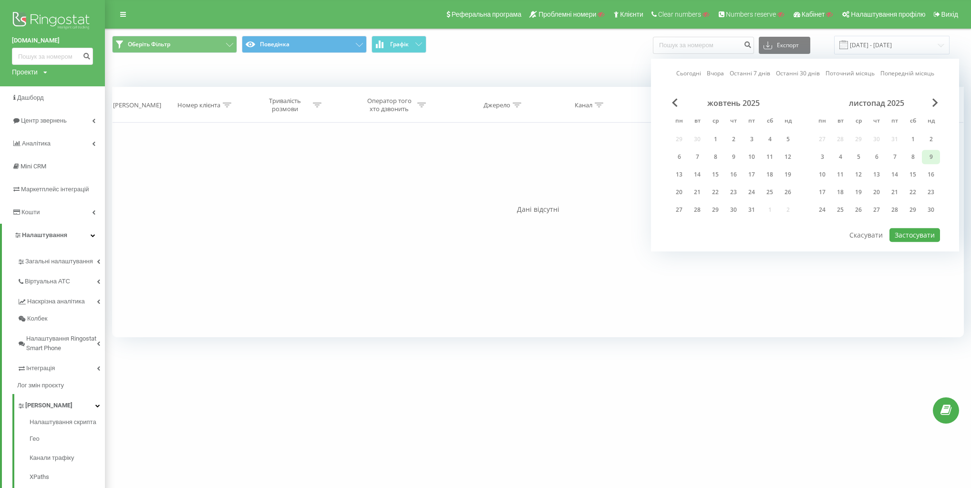
click at [927, 152] on div "9" at bounding box center [931, 157] width 12 height 12
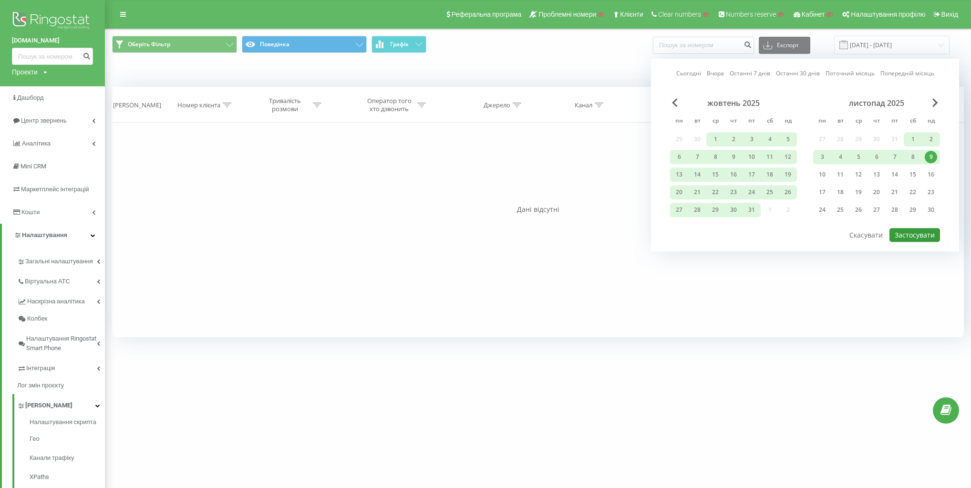
click at [919, 234] on button "Застосувати" at bounding box center [915, 235] width 51 height 14
type input "[DATE] - [DATE]"
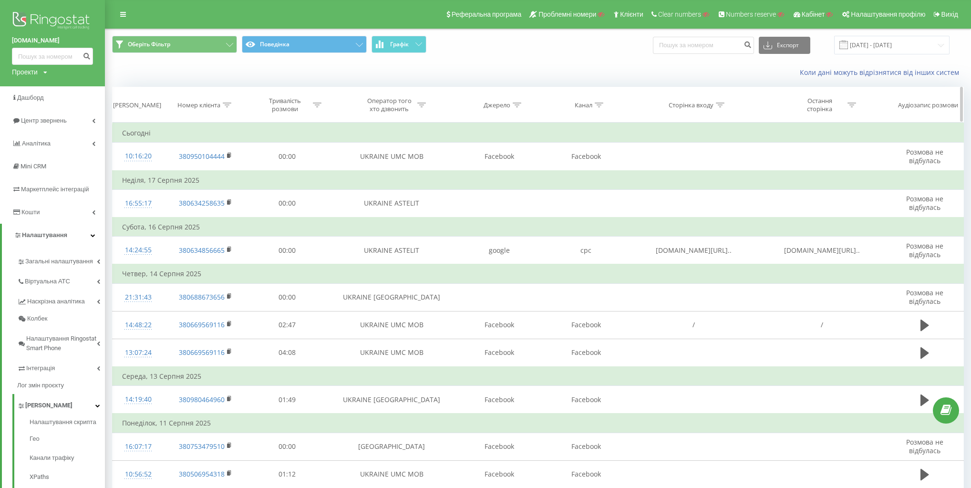
click at [500, 107] on div "Джерело" at bounding box center [497, 105] width 27 height 8
click at [510, 174] on input "text" at bounding box center [499, 173] width 84 height 17
paste input "Радио"
type input "Радио"
click at [519, 190] on span "OK" at bounding box center [519, 192] width 27 height 15
